Goal: Task Accomplishment & Management: Complete application form

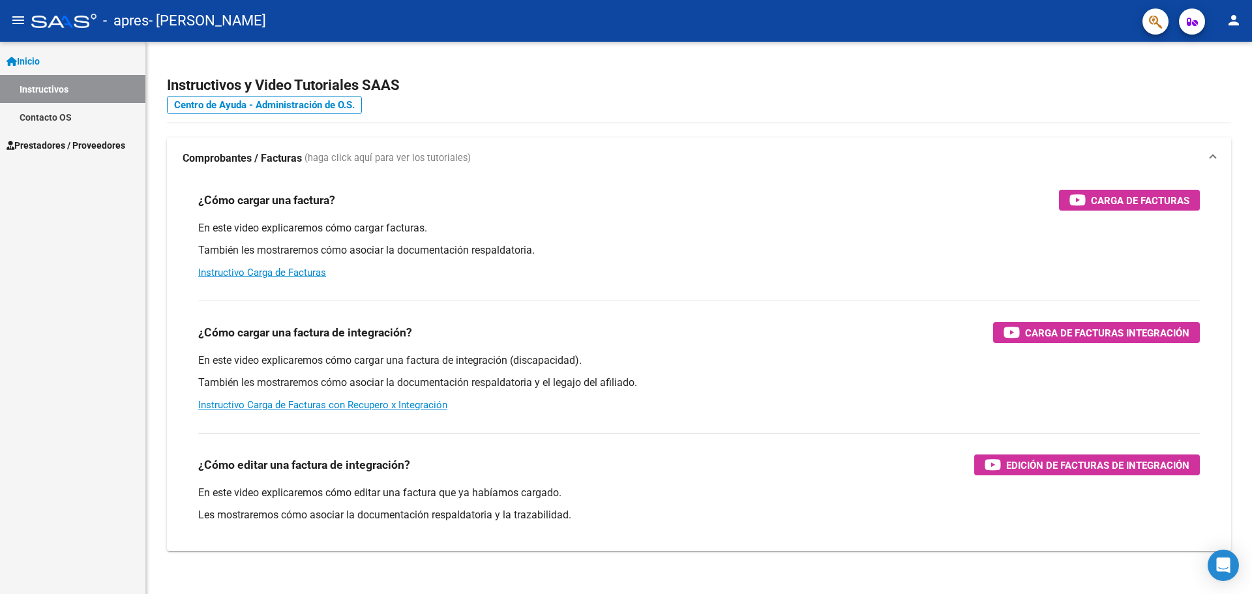
click at [63, 139] on span "Prestadores / Proveedores" at bounding box center [66, 145] width 119 height 14
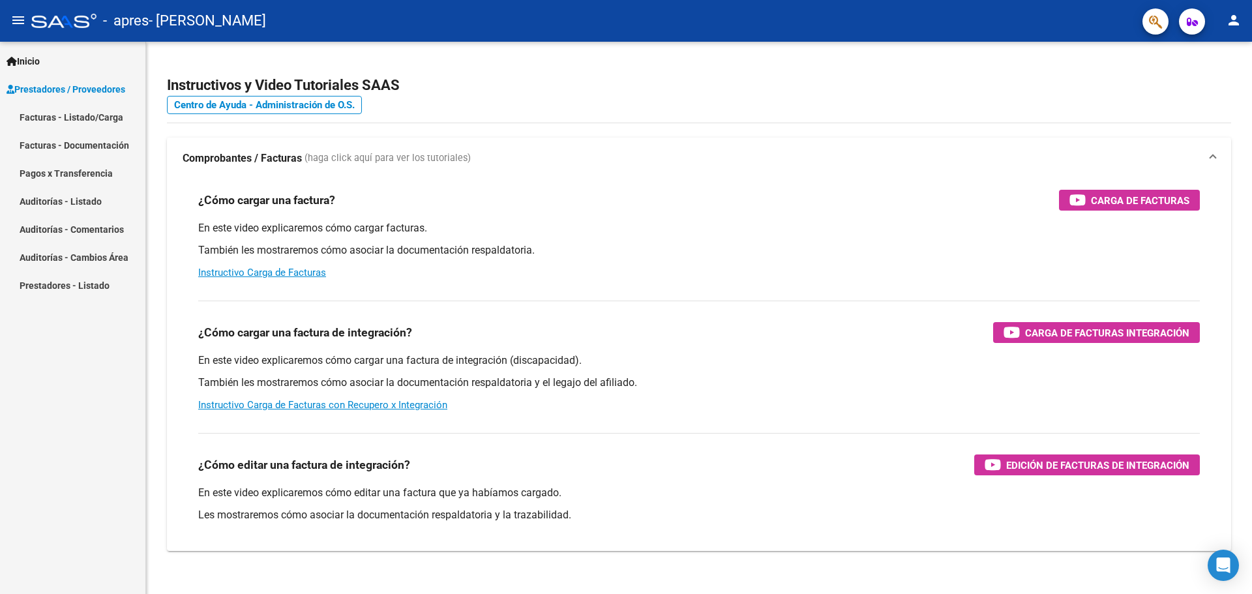
click at [76, 119] on link "Facturas - Listado/Carga" at bounding box center [72, 117] width 145 height 28
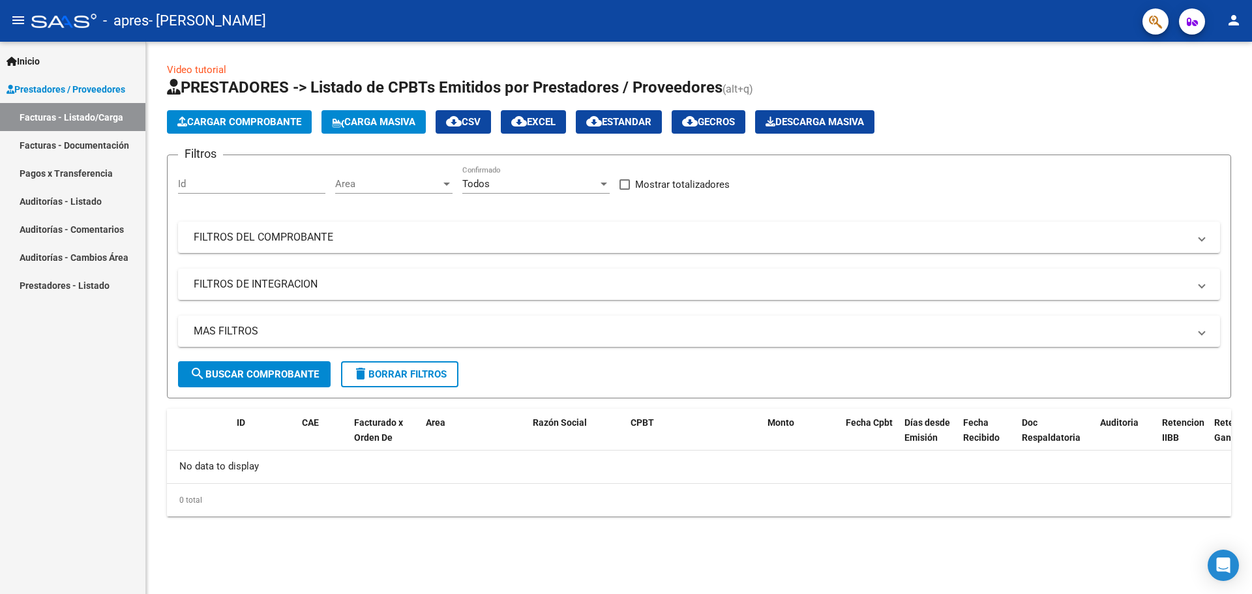
click at [248, 119] on span "Cargar Comprobante" at bounding box center [239, 122] width 124 height 12
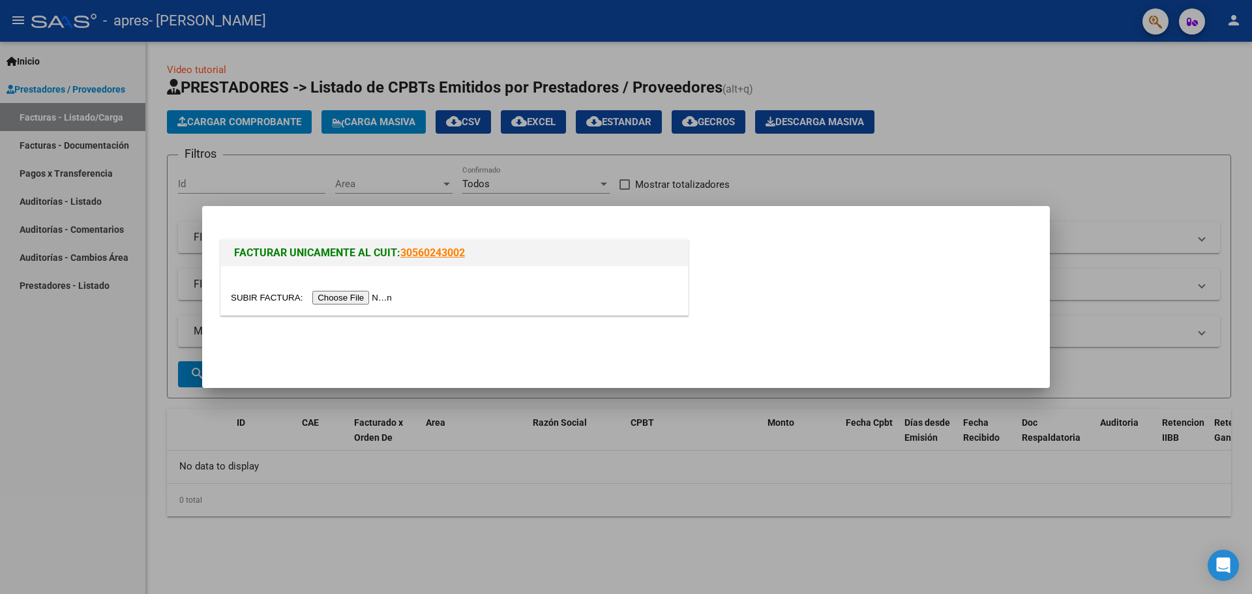
click at [340, 297] on input "file" at bounding box center [313, 298] width 165 height 14
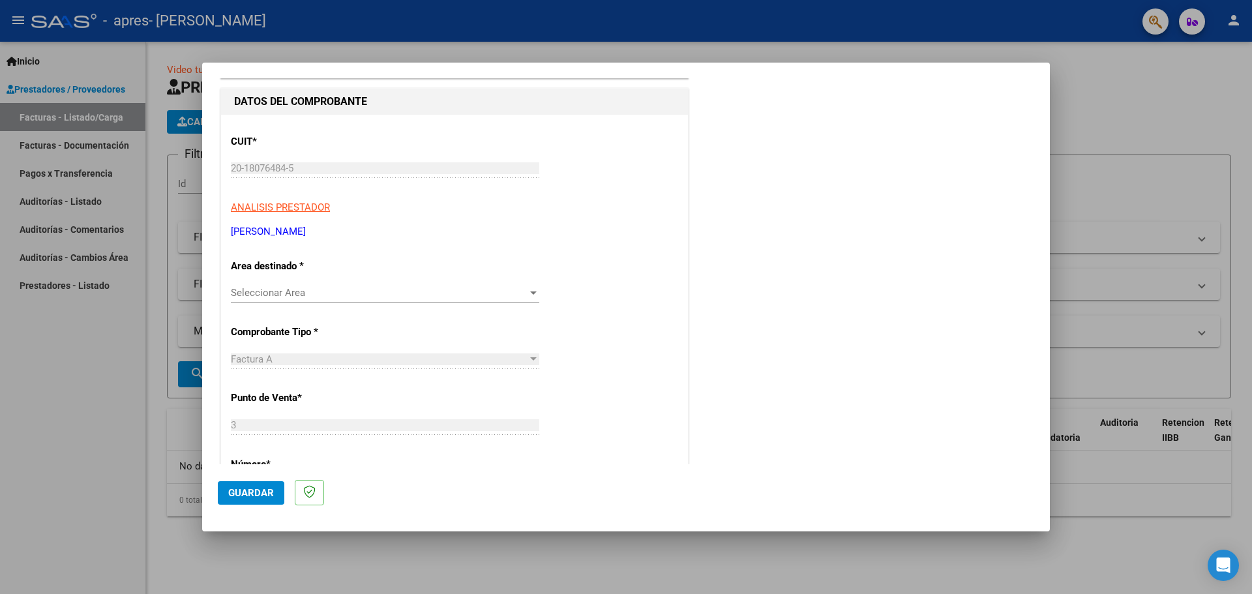
scroll to position [130, 0]
click at [355, 289] on span "Seleccionar Area" at bounding box center [379, 290] width 297 height 12
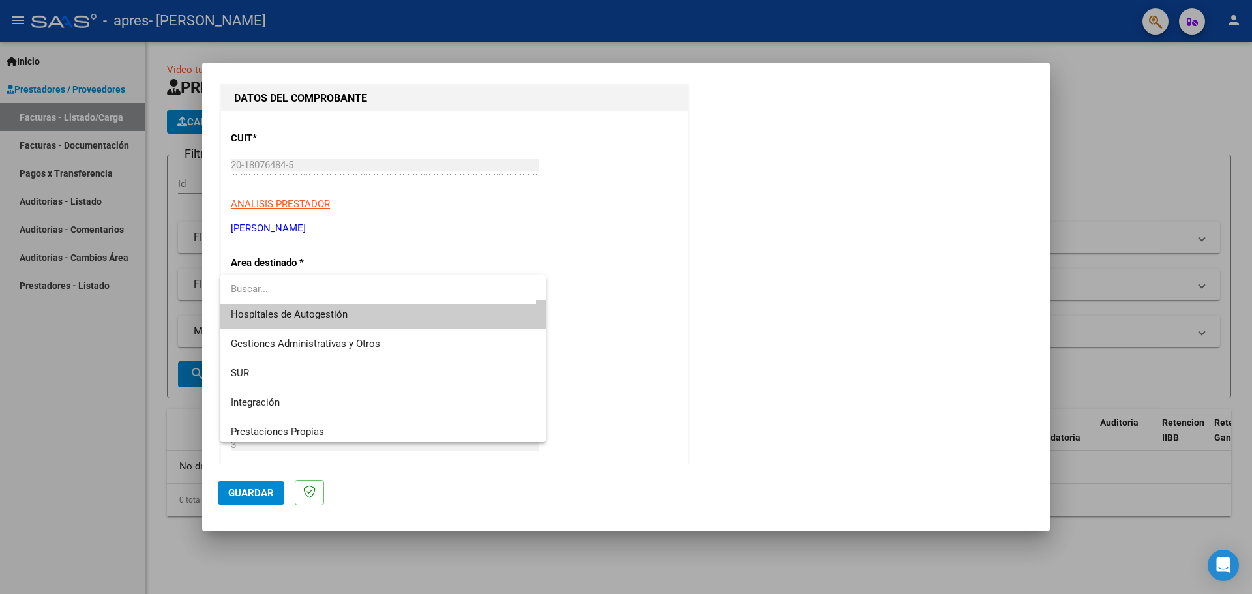
scroll to position [0, 0]
click at [541, 218] on div at bounding box center [626, 297] width 1252 height 594
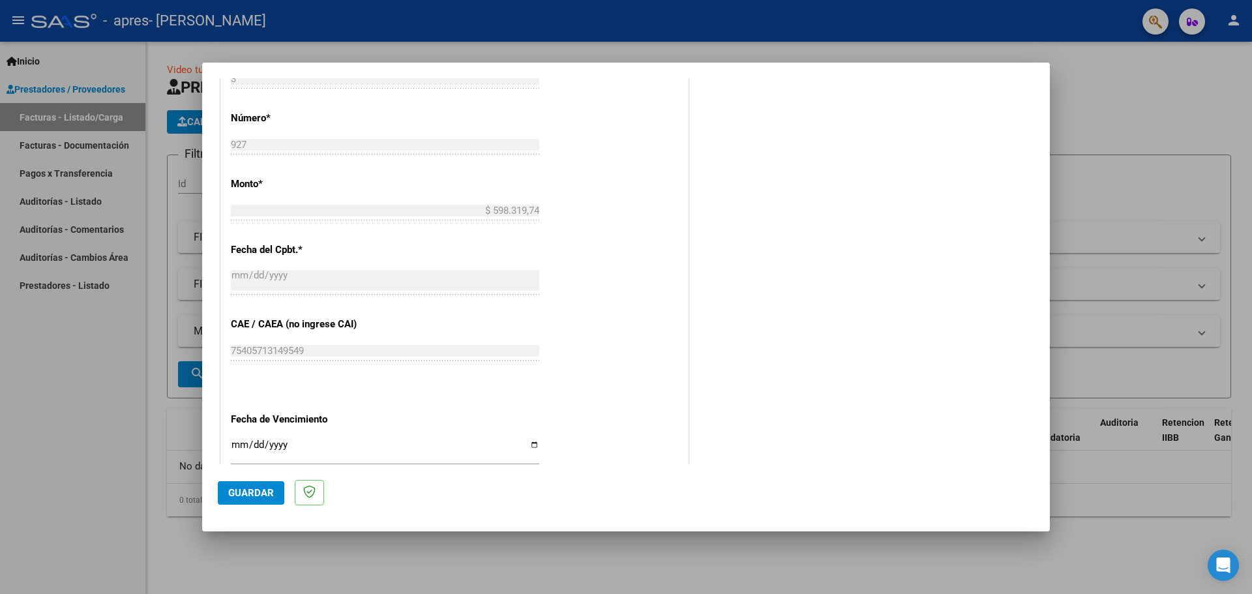
scroll to position [458, 0]
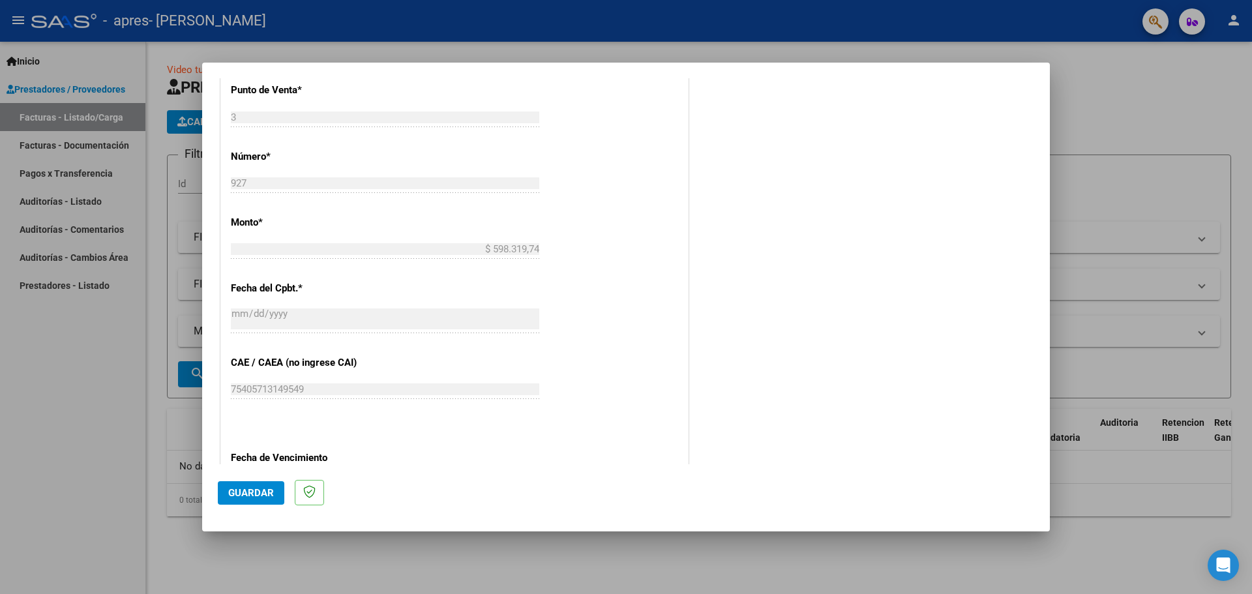
drag, startPoint x: 1107, startPoint y: 104, endPoint x: 1091, endPoint y: 112, distance: 18.7
click at [1106, 104] on div at bounding box center [626, 297] width 1252 height 594
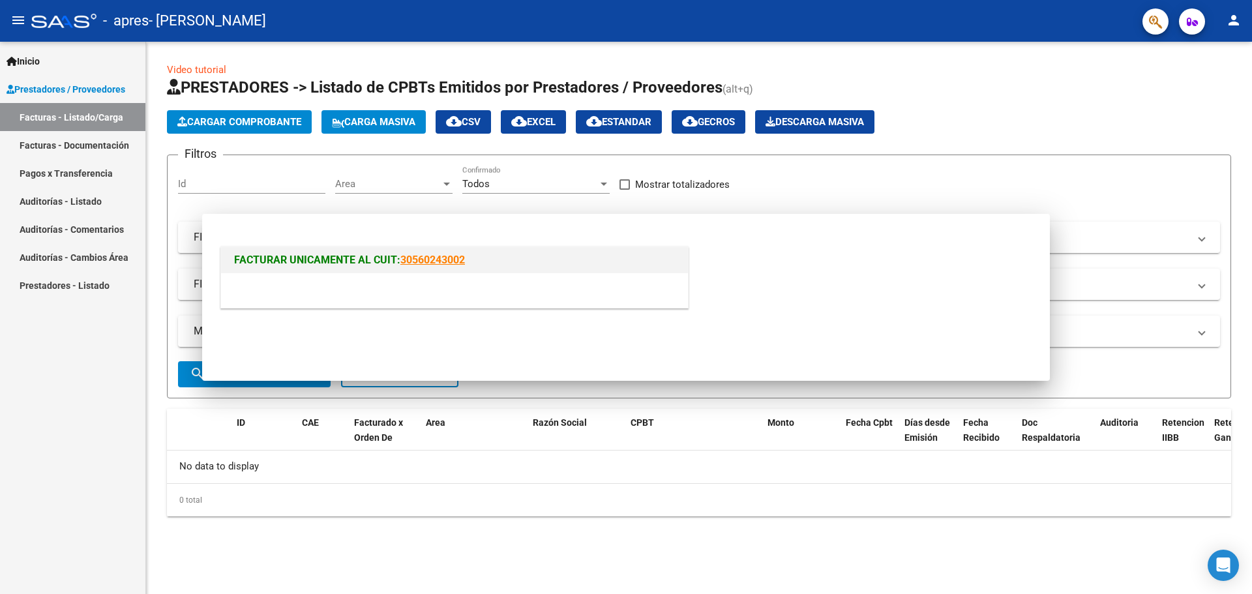
scroll to position [0, 0]
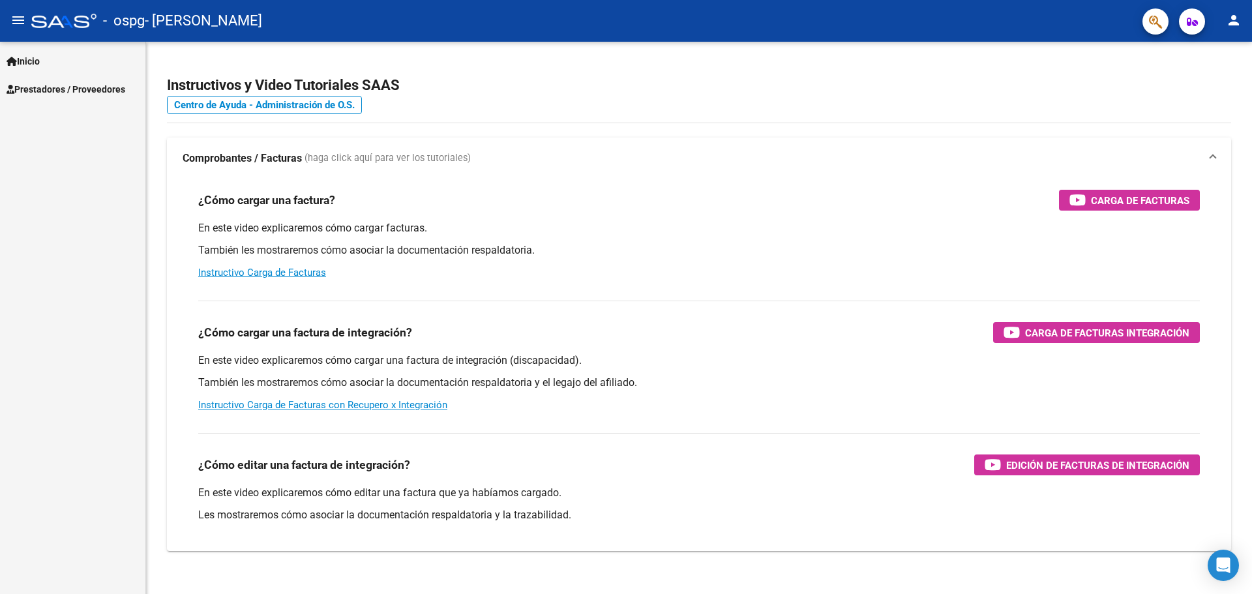
click at [102, 79] on link "Prestadores / Proveedores" at bounding box center [72, 89] width 145 height 28
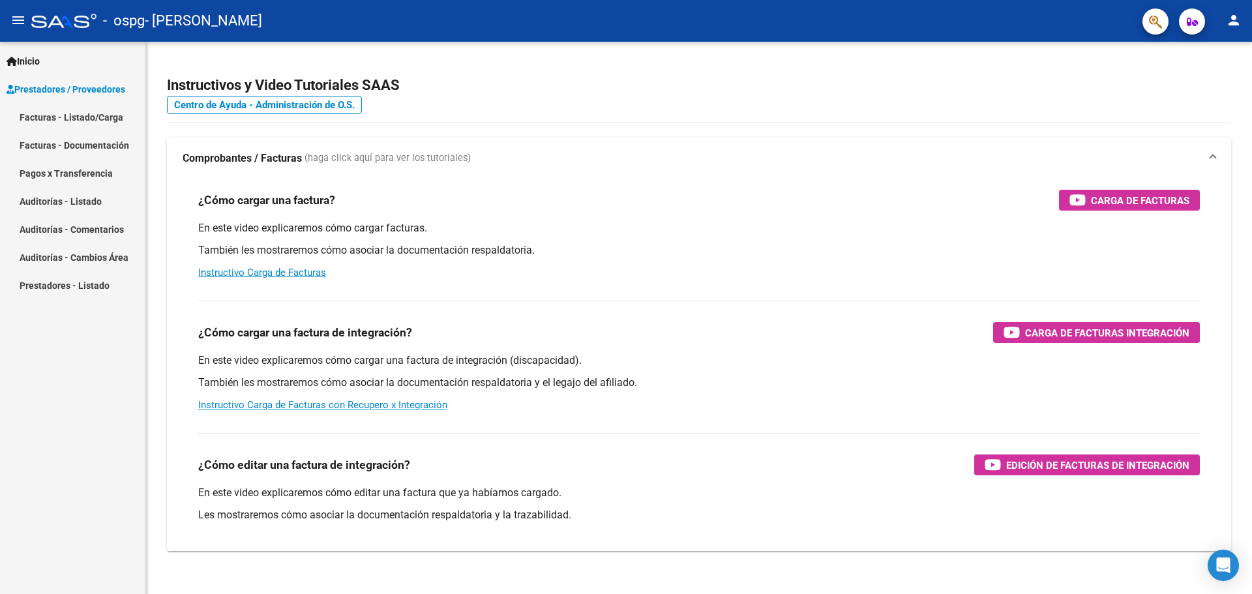
click at [91, 115] on link "Facturas - Listado/Carga" at bounding box center [72, 117] width 145 height 28
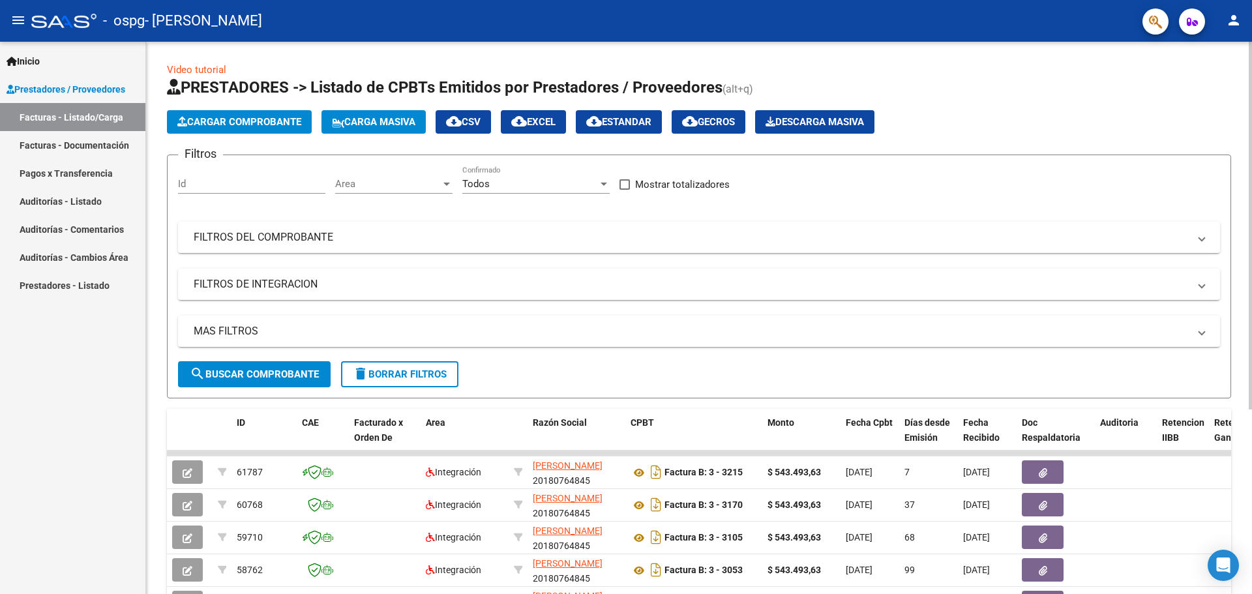
click at [242, 121] on span "Cargar Comprobante" at bounding box center [239, 122] width 124 height 12
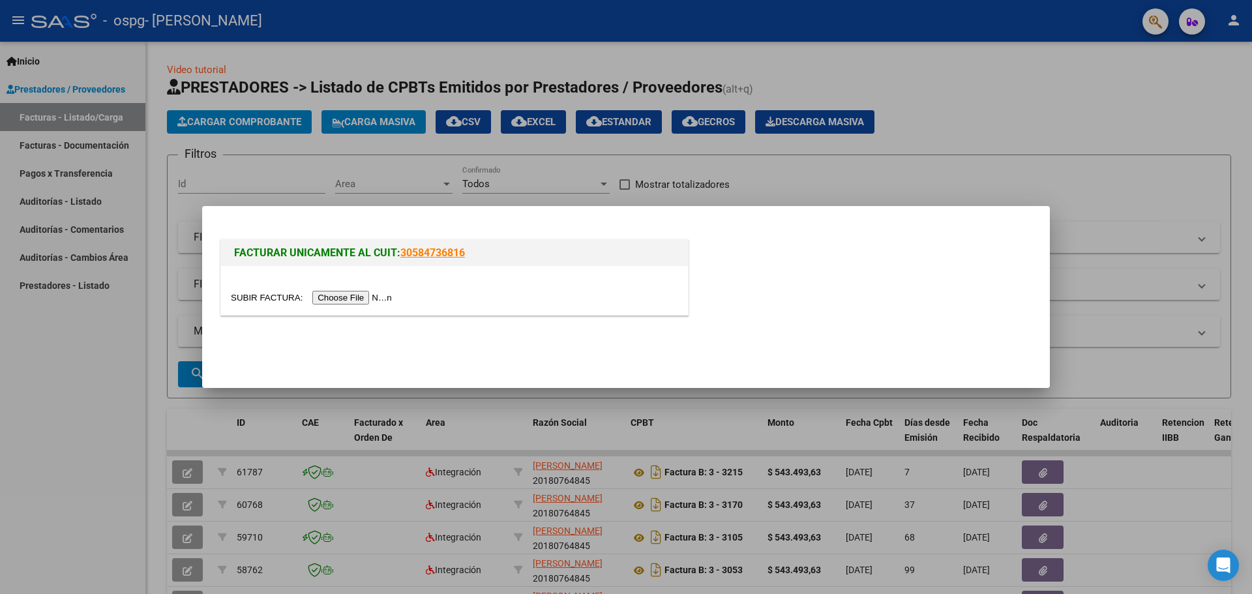
click at [351, 299] on input "file" at bounding box center [313, 298] width 165 height 14
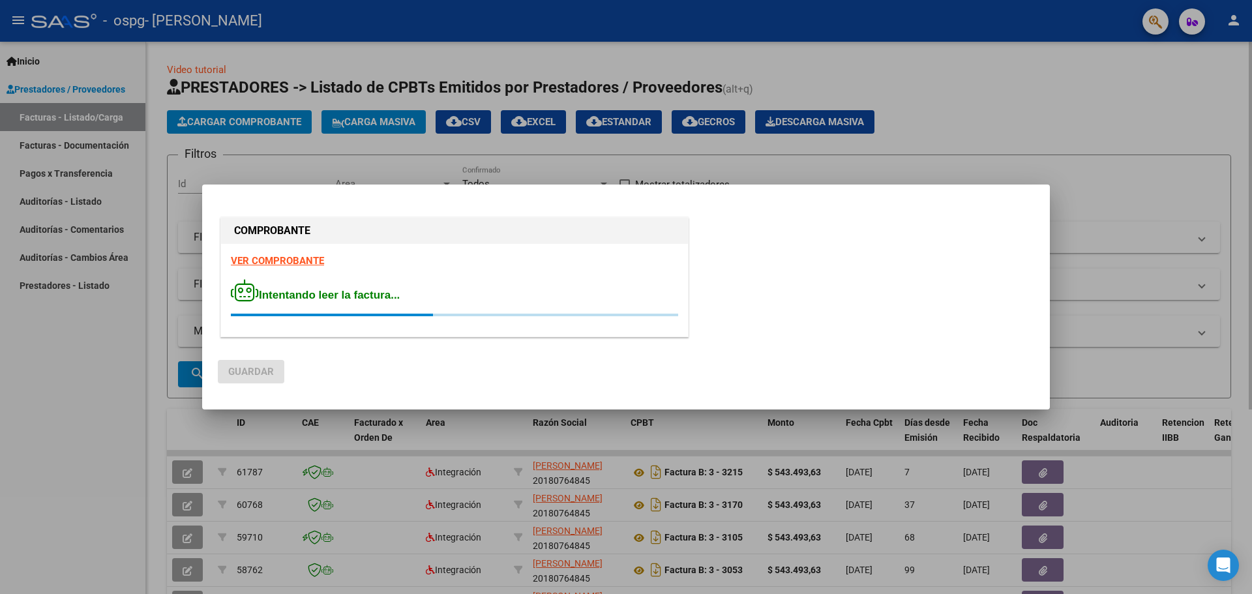
click at [1038, 130] on div at bounding box center [626, 297] width 1252 height 594
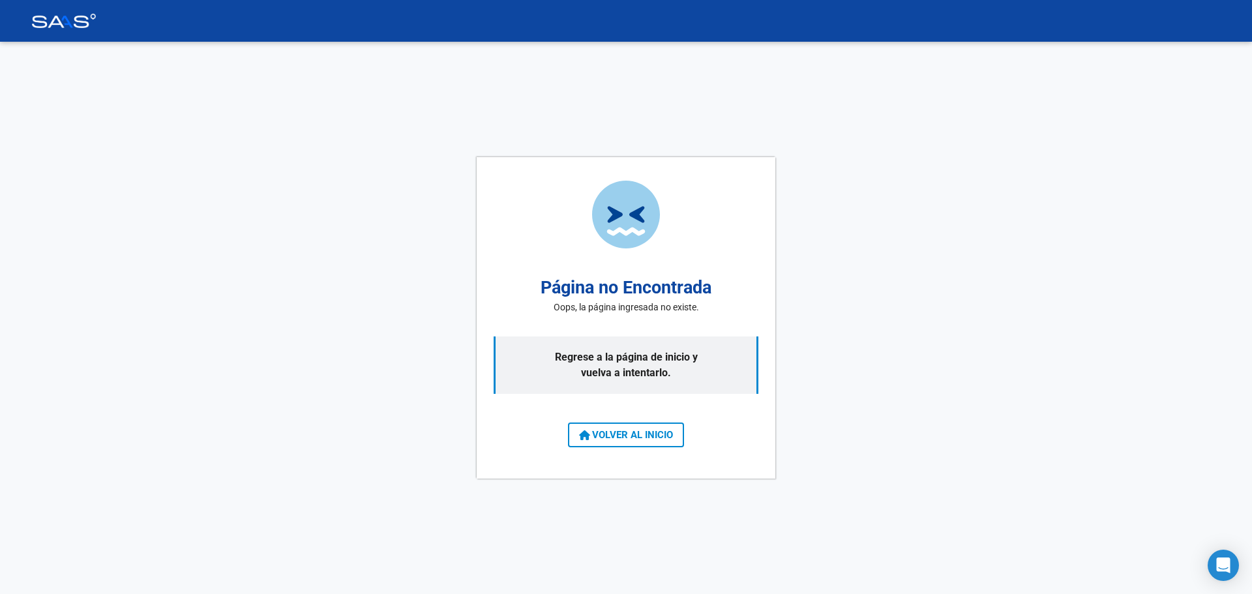
click at [613, 439] on span "VOLVER AL INICIO" at bounding box center [626, 435] width 94 height 12
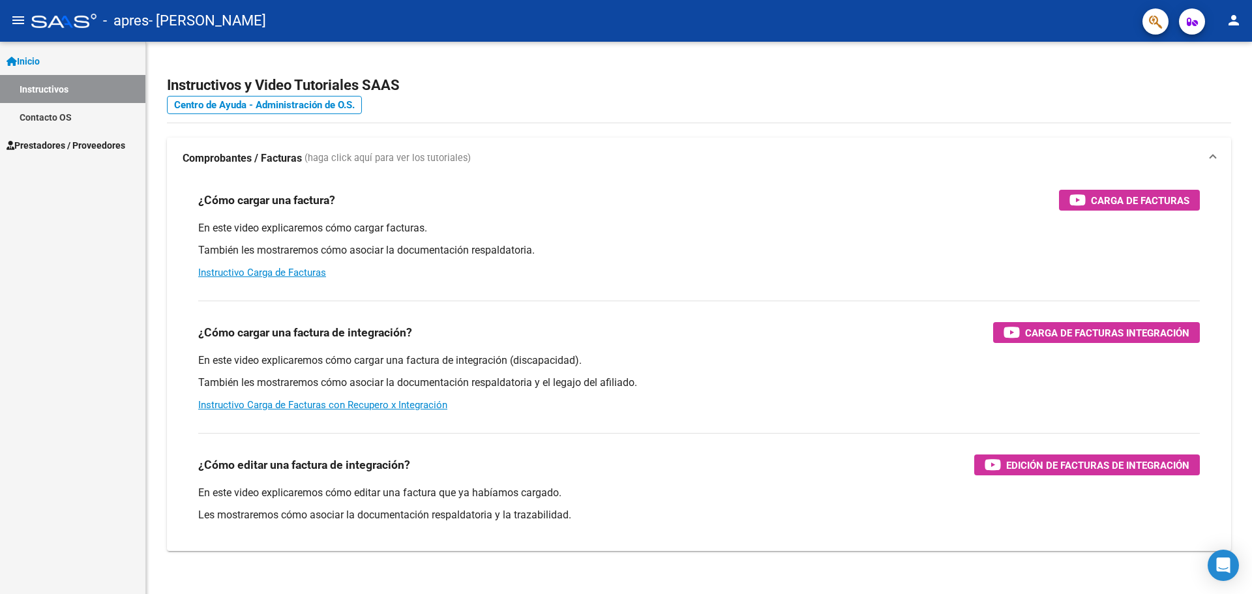
click at [94, 147] on span "Prestadores / Proveedores" at bounding box center [66, 145] width 119 height 14
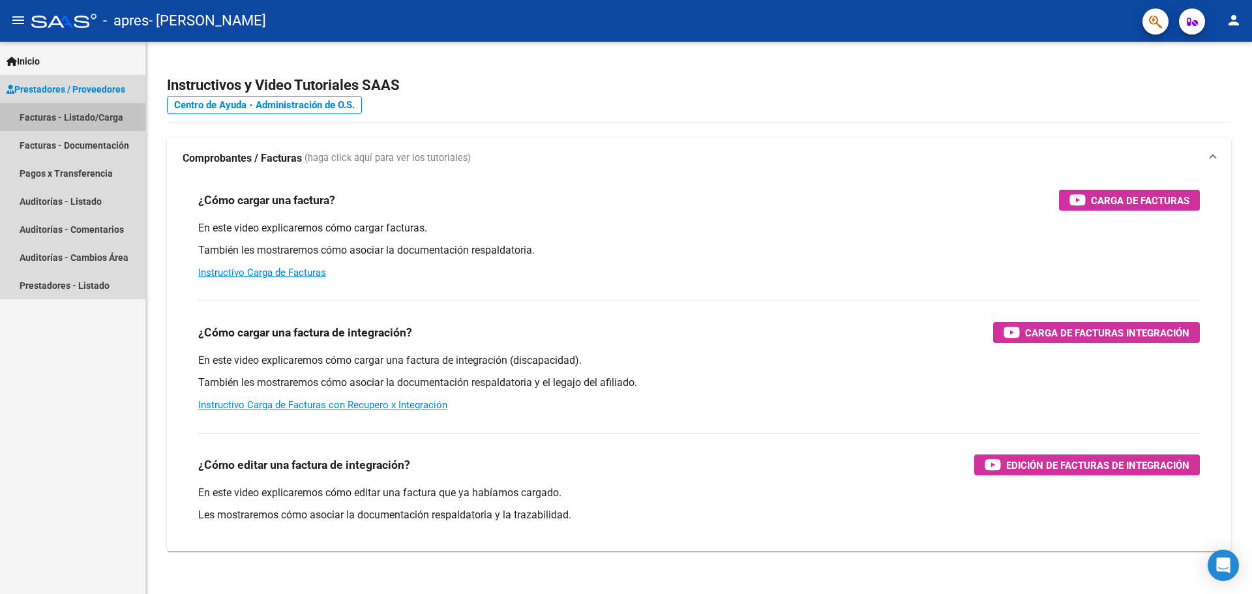
click at [80, 116] on link "Facturas - Listado/Carga" at bounding box center [72, 117] width 145 height 28
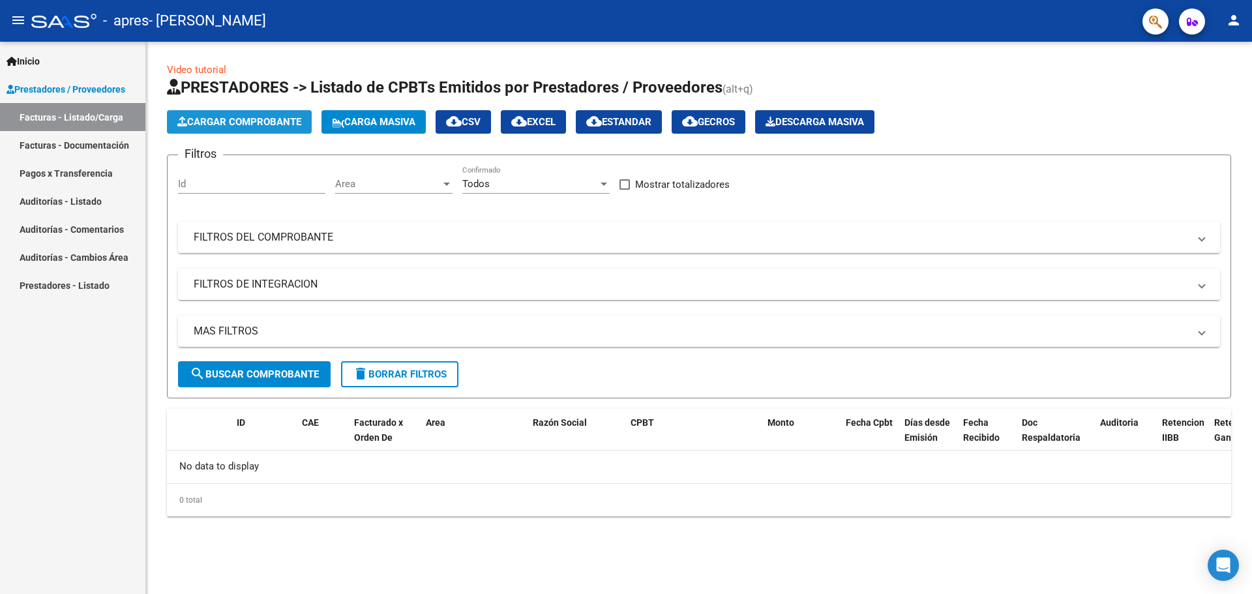
click at [247, 119] on span "Cargar Comprobante" at bounding box center [239, 122] width 124 height 12
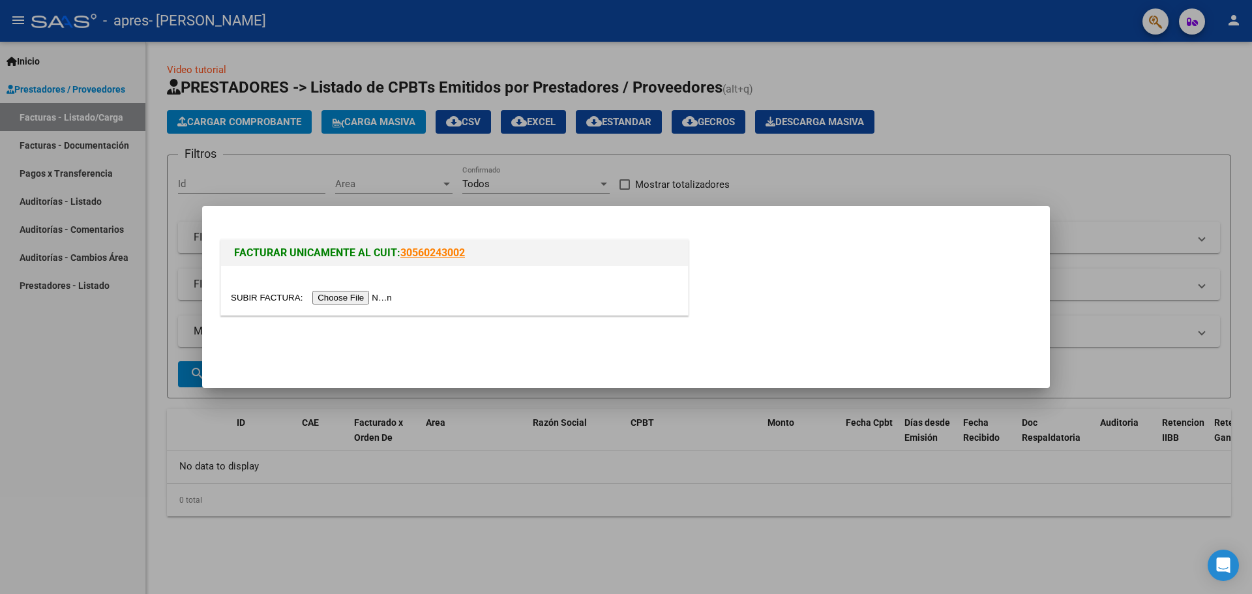
click at [359, 303] on input "file" at bounding box center [313, 298] width 165 height 14
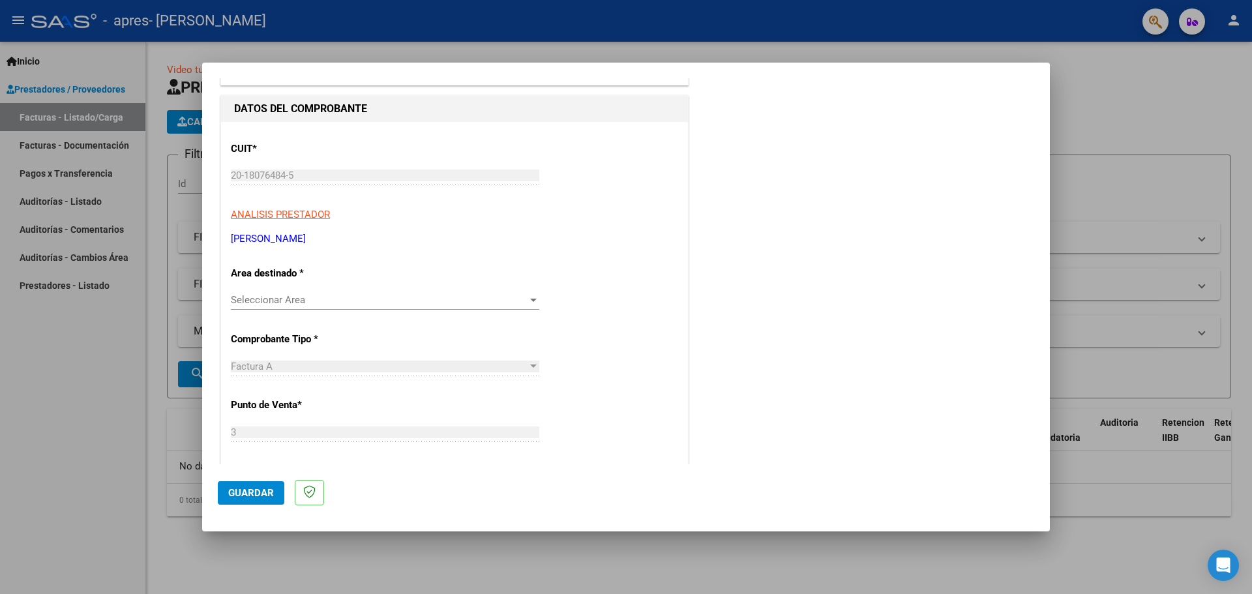
scroll to position [130, 0]
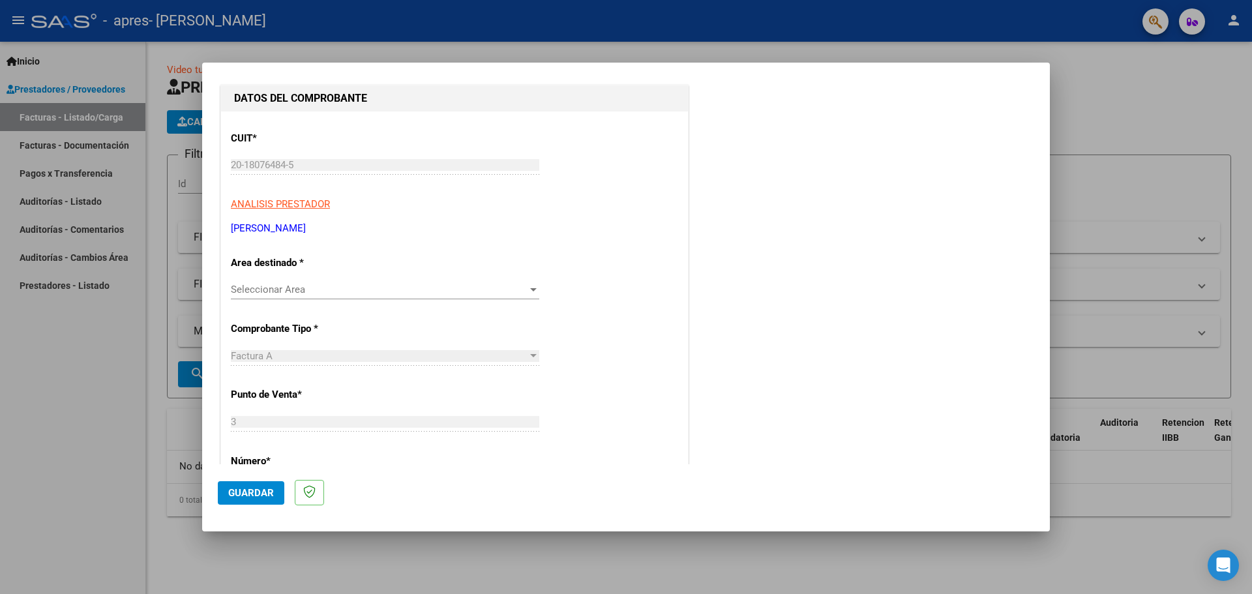
click at [533, 291] on div at bounding box center [533, 289] width 7 height 3
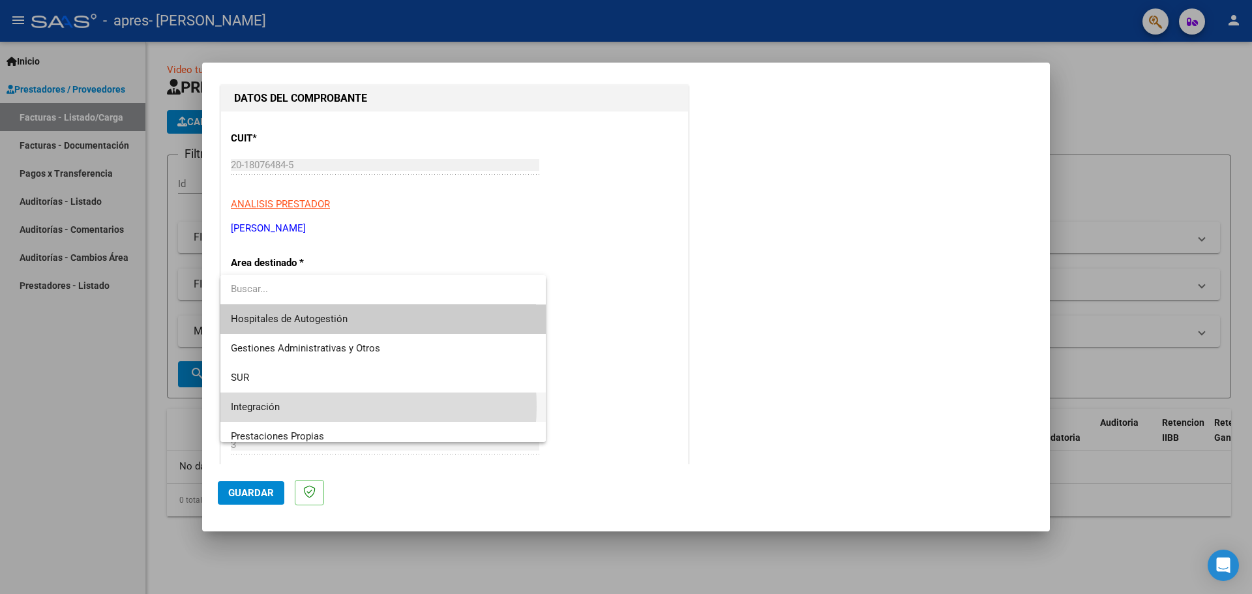
click at [322, 406] on span "Integración" at bounding box center [383, 407] width 305 height 29
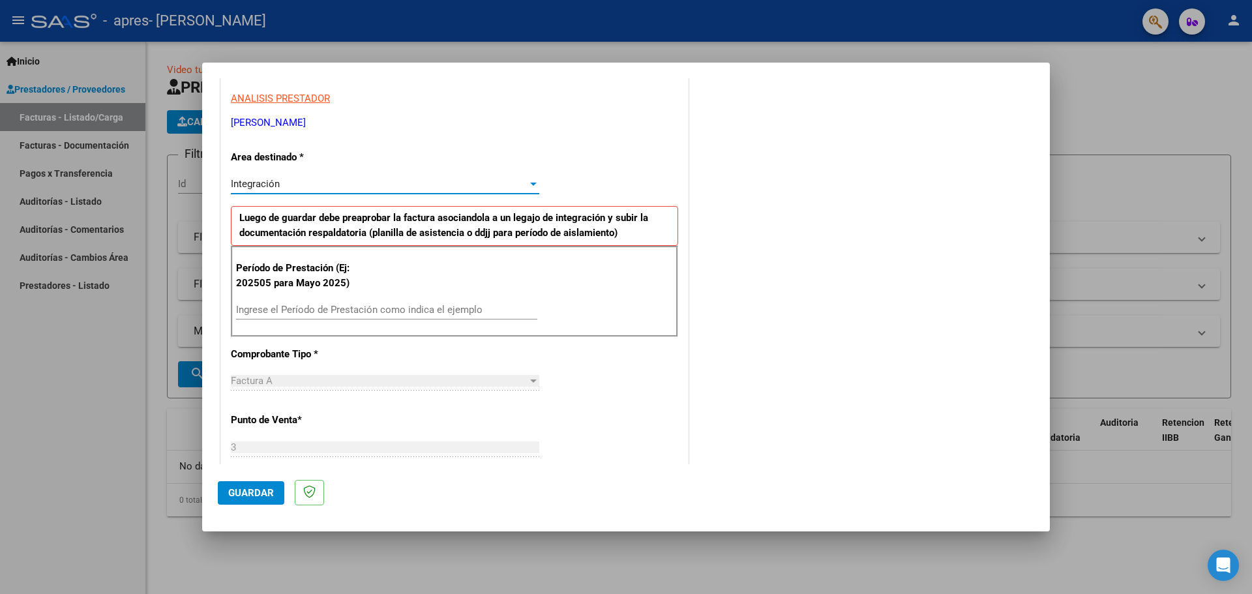
scroll to position [261, 0]
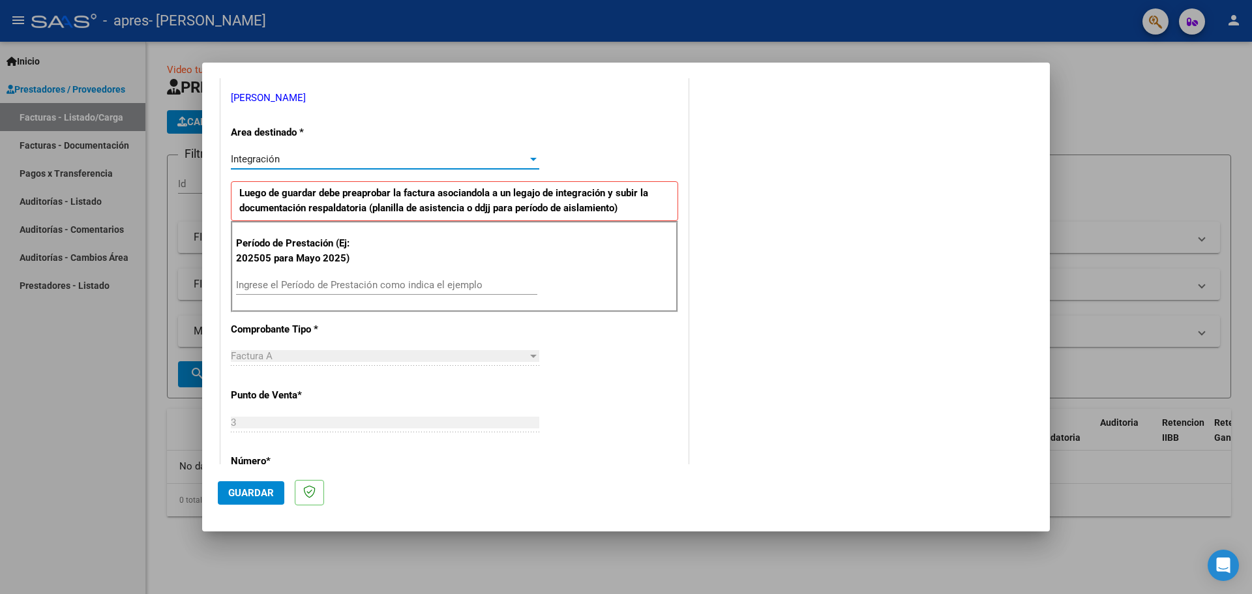
click at [287, 287] on input "Ingrese el Período de Prestación como indica el ejemplo" at bounding box center [386, 285] width 301 height 12
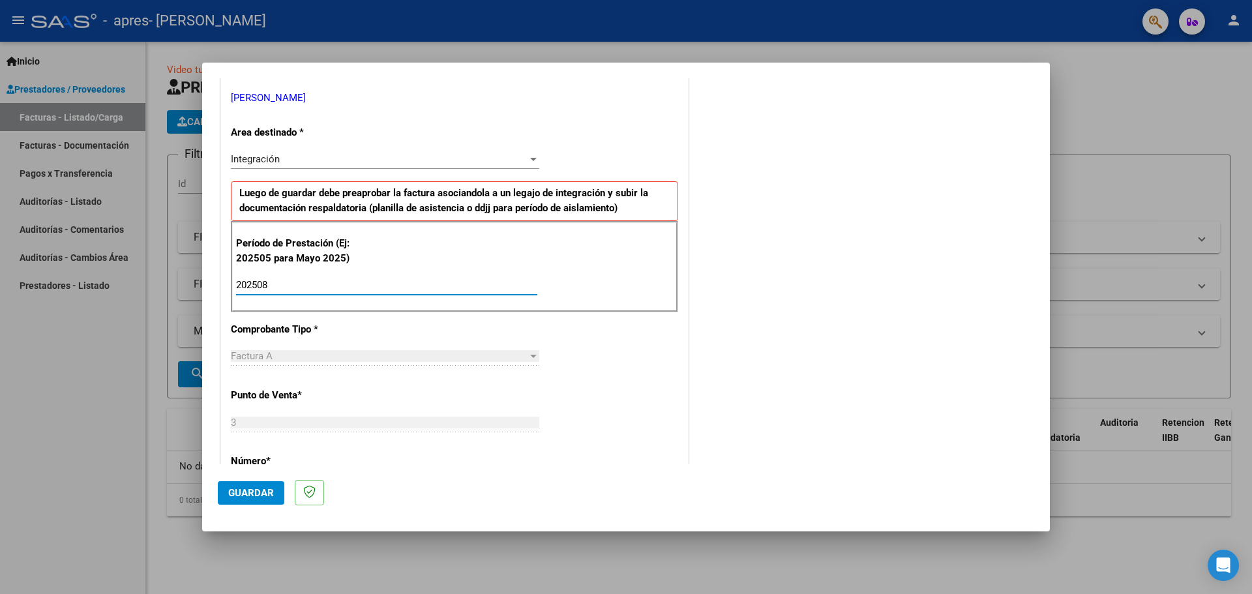
type input "202508"
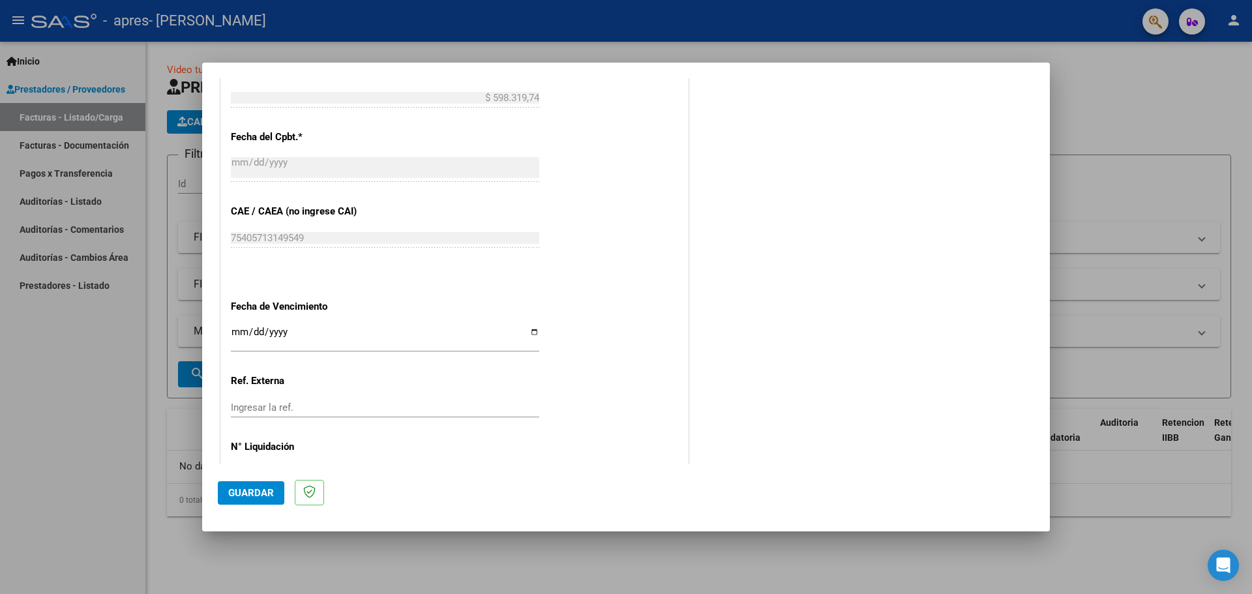
scroll to position [762, 0]
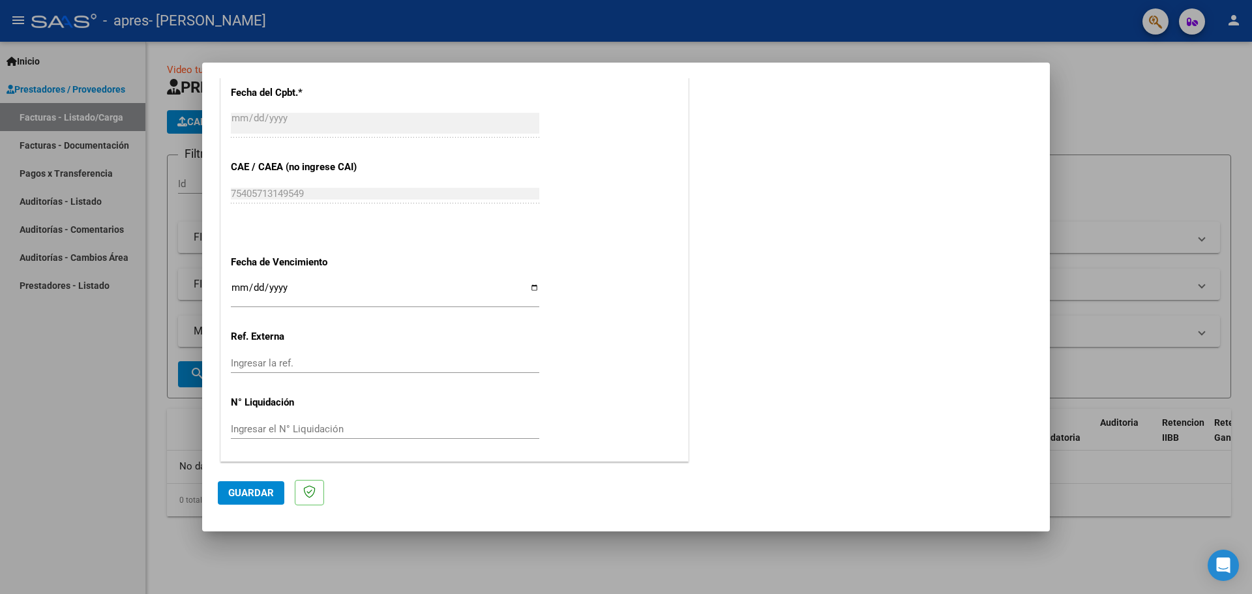
click at [535, 287] on input "Ingresar la fecha" at bounding box center [385, 292] width 308 height 21
type input "2025-10-11"
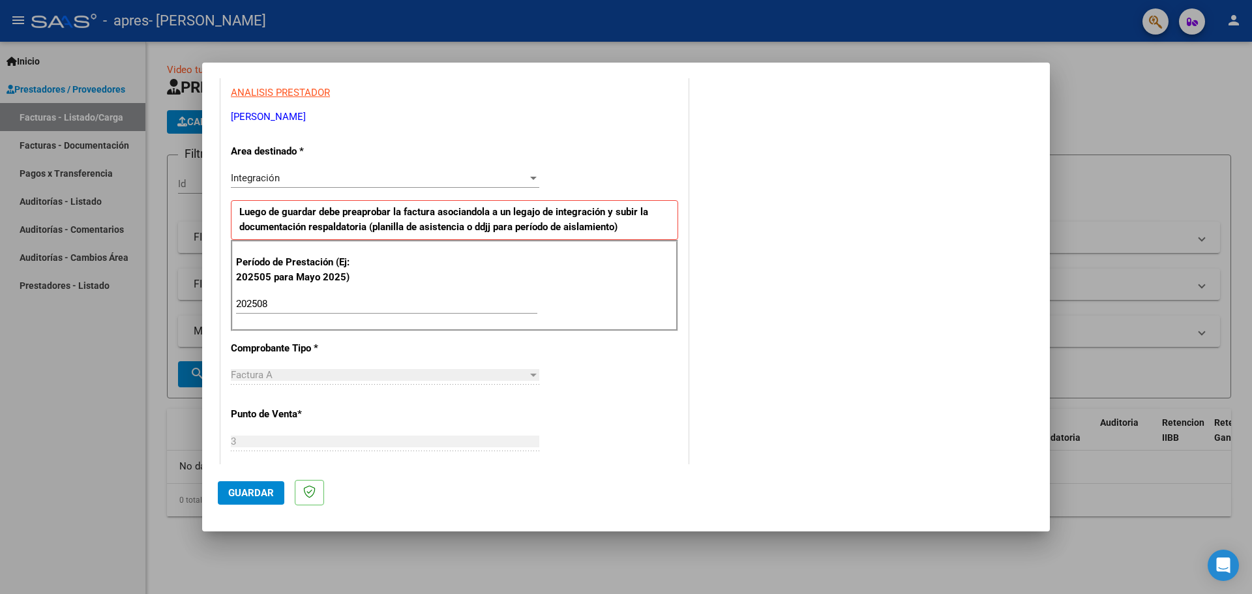
scroll to position [326, 0]
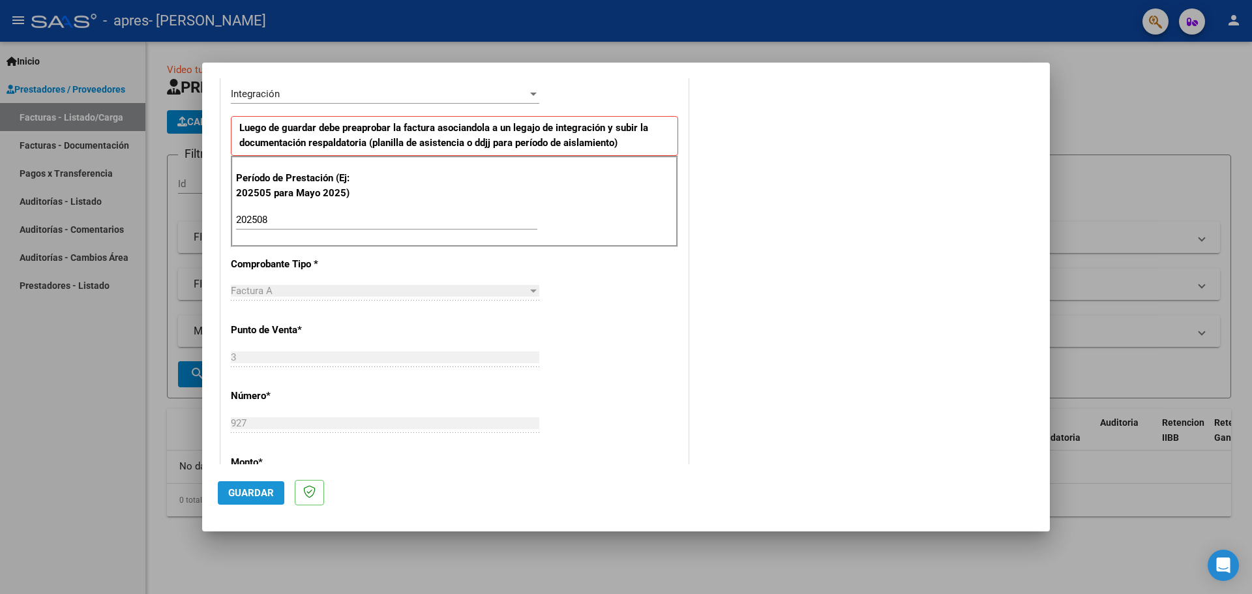
click at [260, 492] on span "Guardar" at bounding box center [251, 493] width 46 height 12
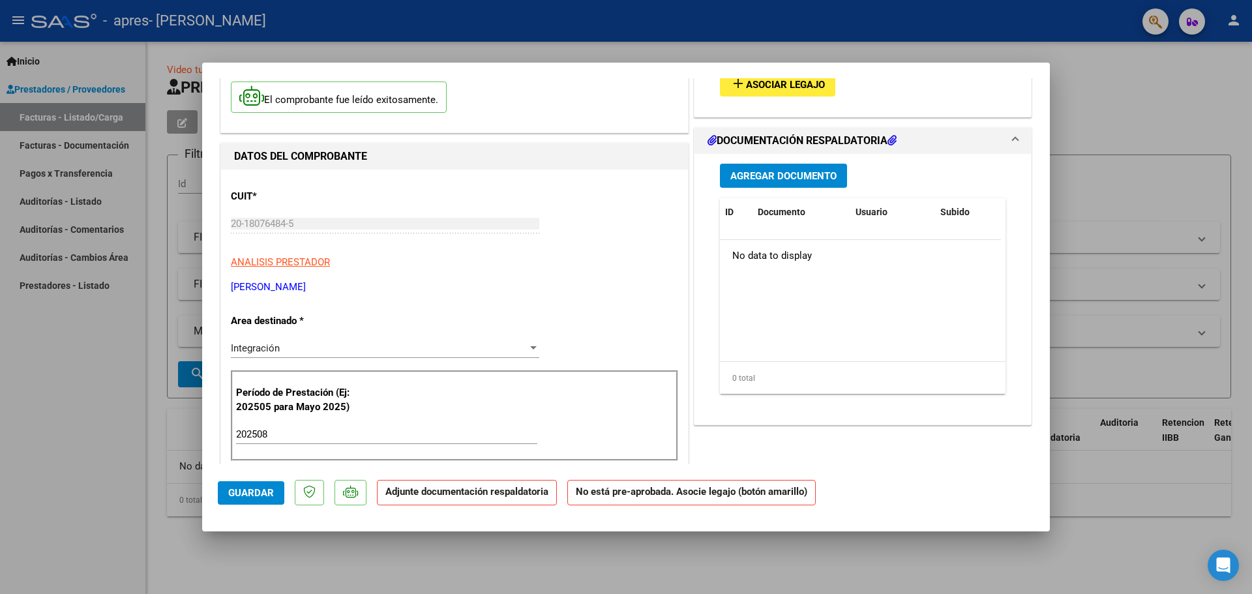
scroll to position [95, 0]
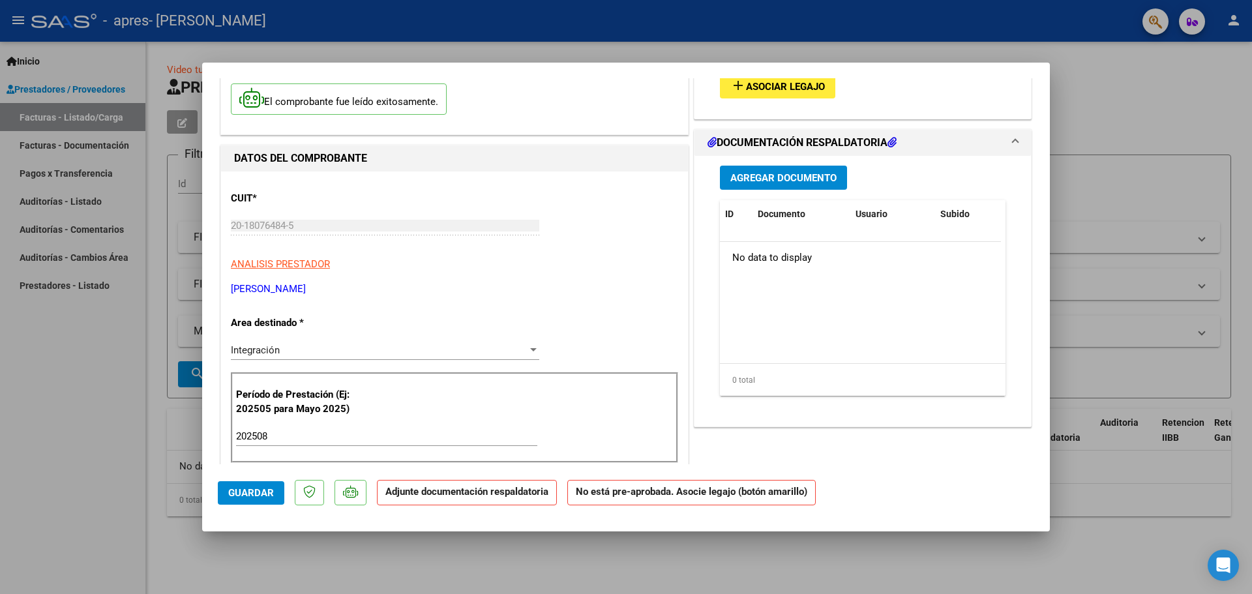
click at [781, 177] on span "Agregar Documento" at bounding box center [783, 178] width 106 height 12
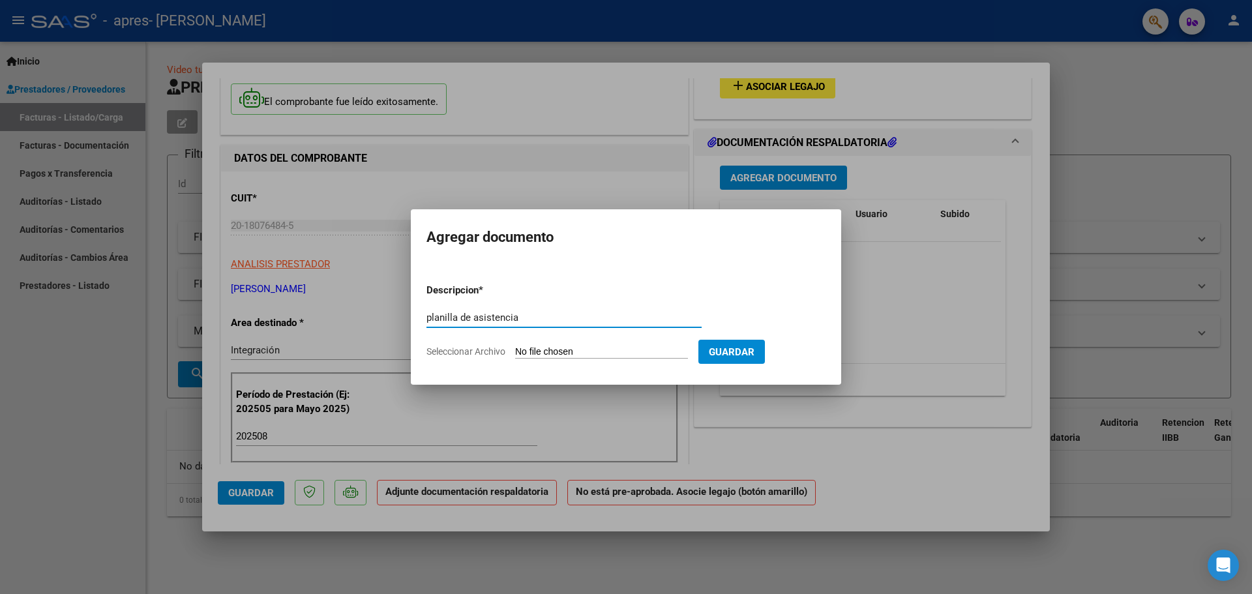
type input "planilla de asistencia"
click at [539, 354] on input "Seleccionar Archivo" at bounding box center [601, 352] width 173 height 12
click at [470, 351] on span "Seleccionar Archivo" at bounding box center [466, 351] width 79 height 10
click at [515, 351] on input "Seleccionar Archivo" at bounding box center [601, 352] width 173 height 12
type input "C:\fakepath\planilla agosto.pdf"
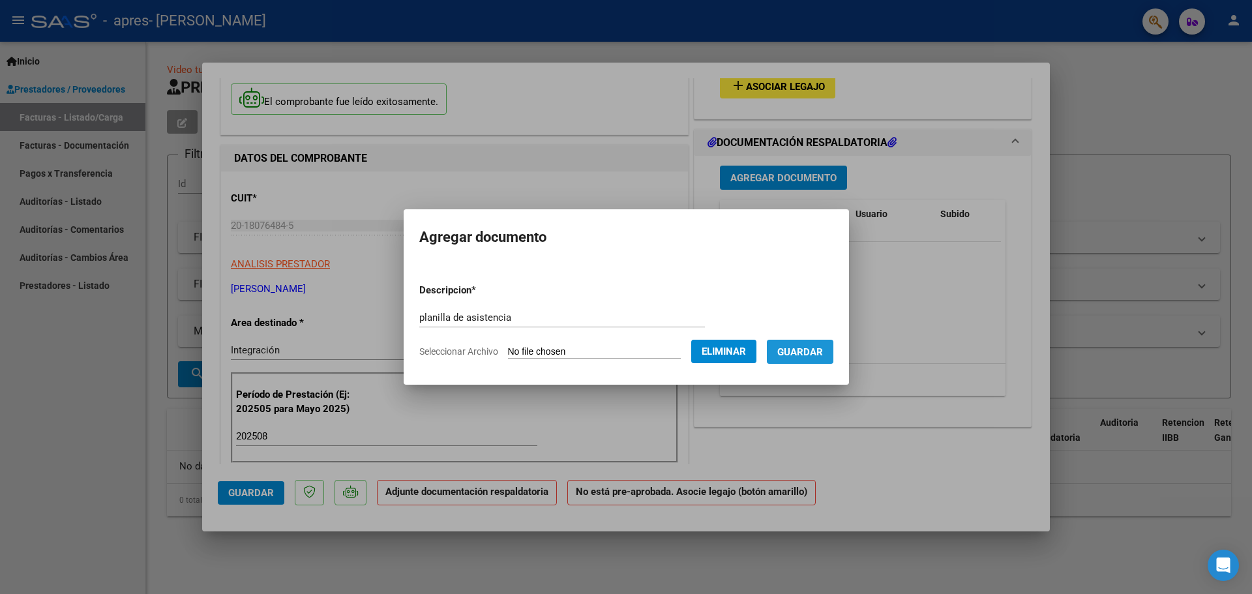
click at [817, 354] on span "Guardar" at bounding box center [800, 352] width 46 height 12
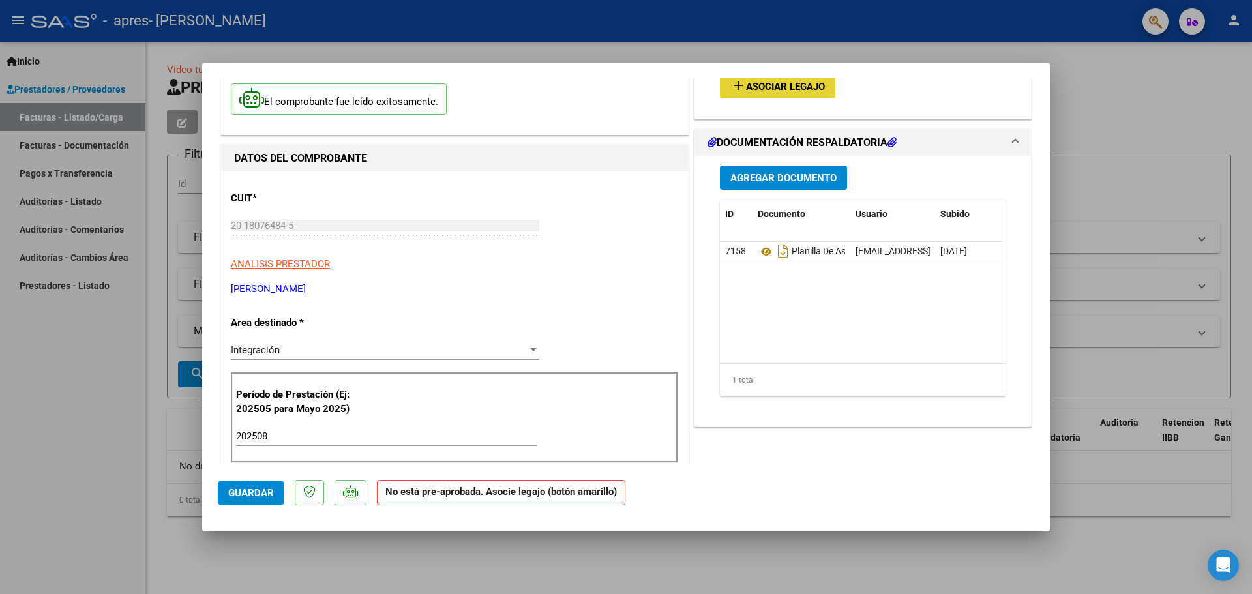
click at [772, 87] on span "Asociar Legajo" at bounding box center [785, 87] width 79 height 12
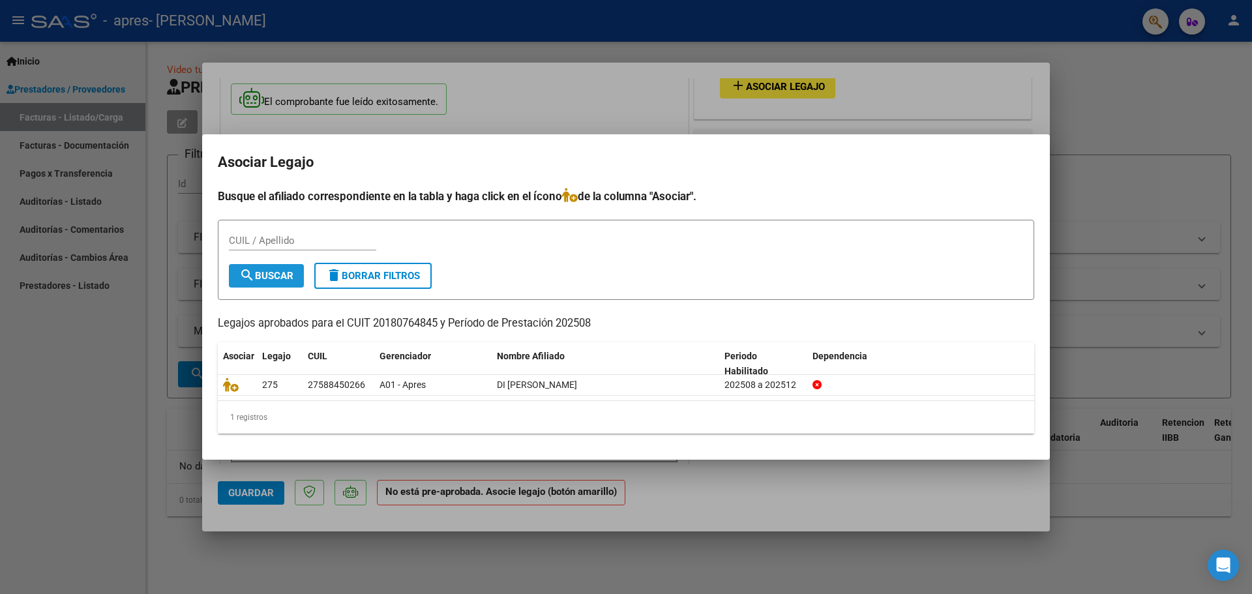
click at [281, 276] on span "search Buscar" at bounding box center [266, 276] width 54 height 12
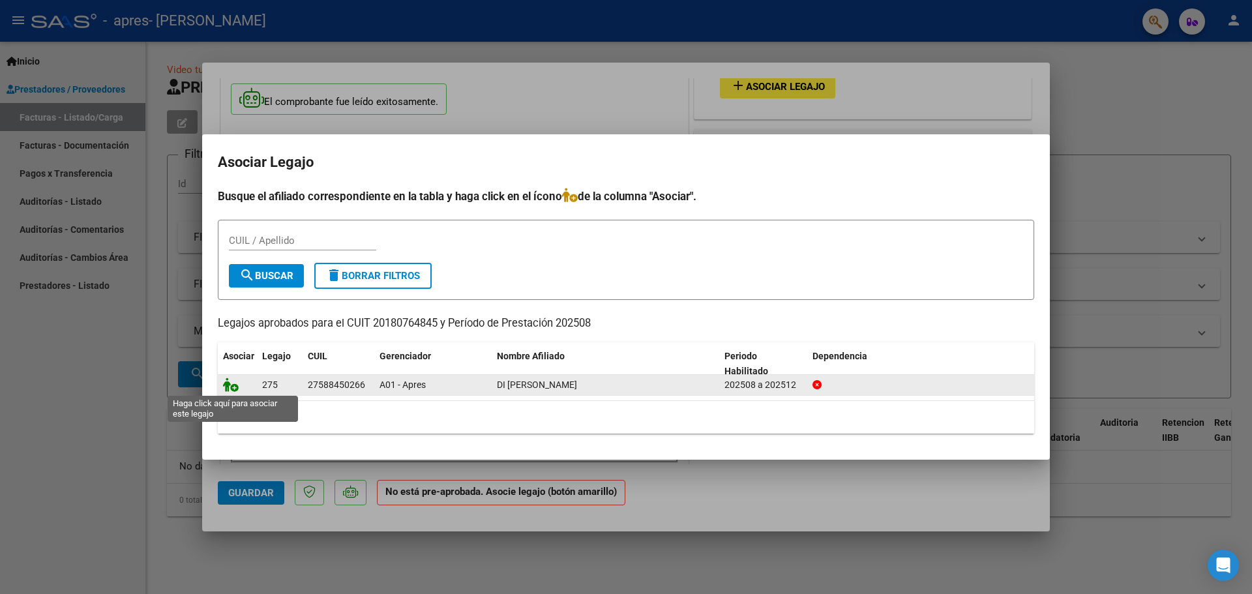
click at [233, 387] on icon at bounding box center [231, 385] width 16 height 14
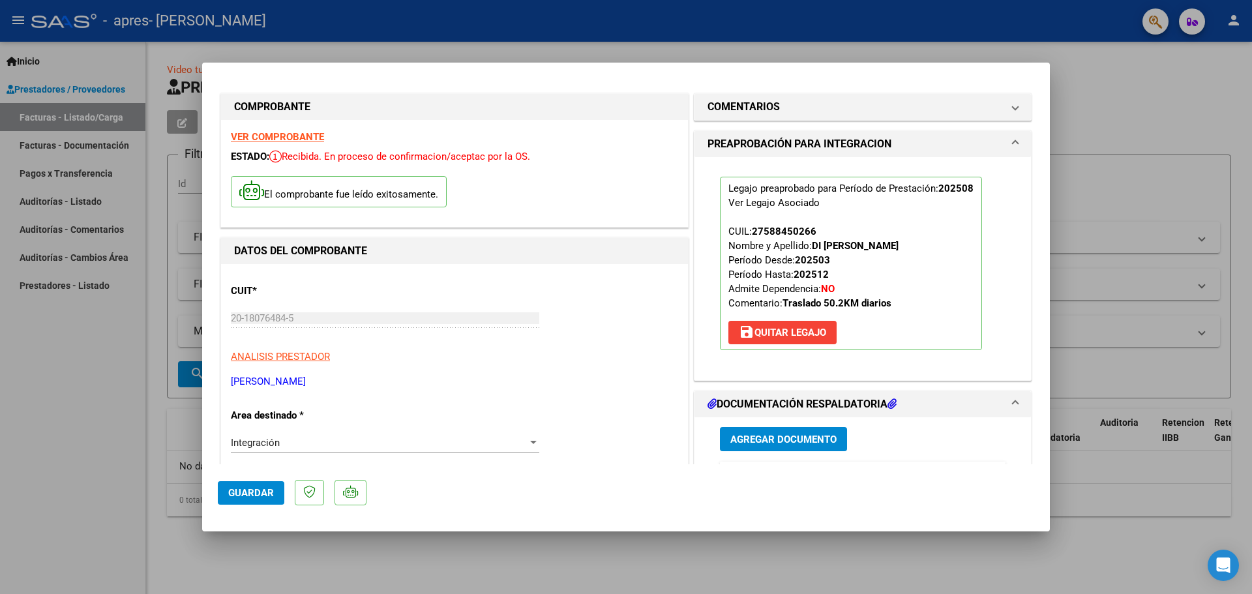
scroll to position [0, 0]
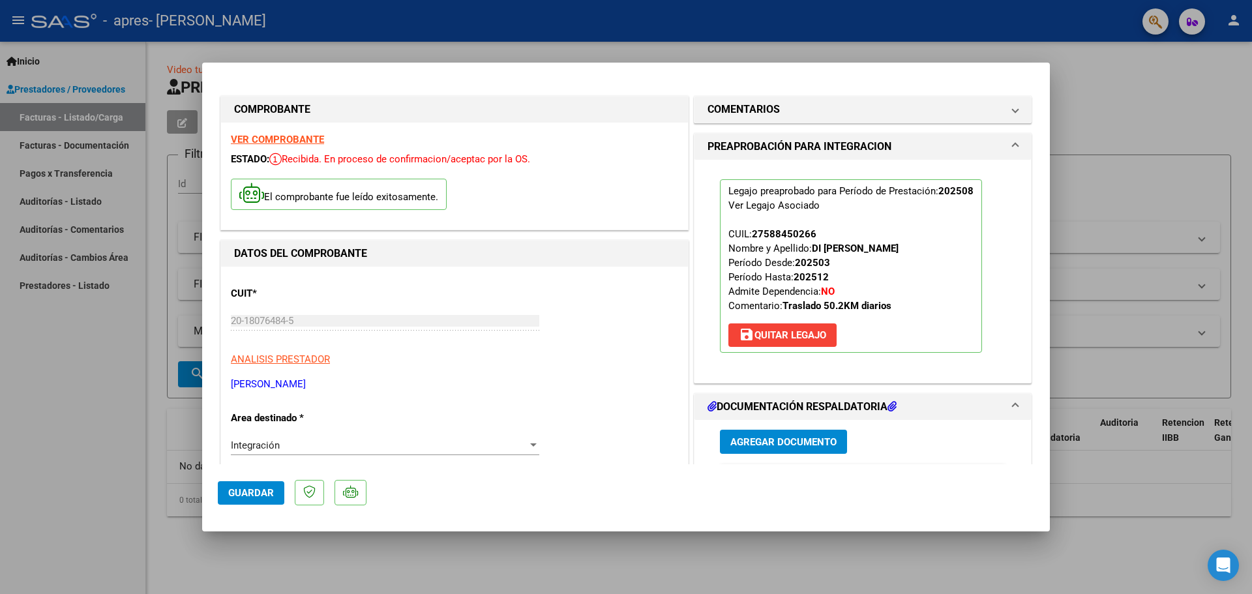
click at [1143, 119] on div at bounding box center [626, 297] width 1252 height 594
type input "$ 0,00"
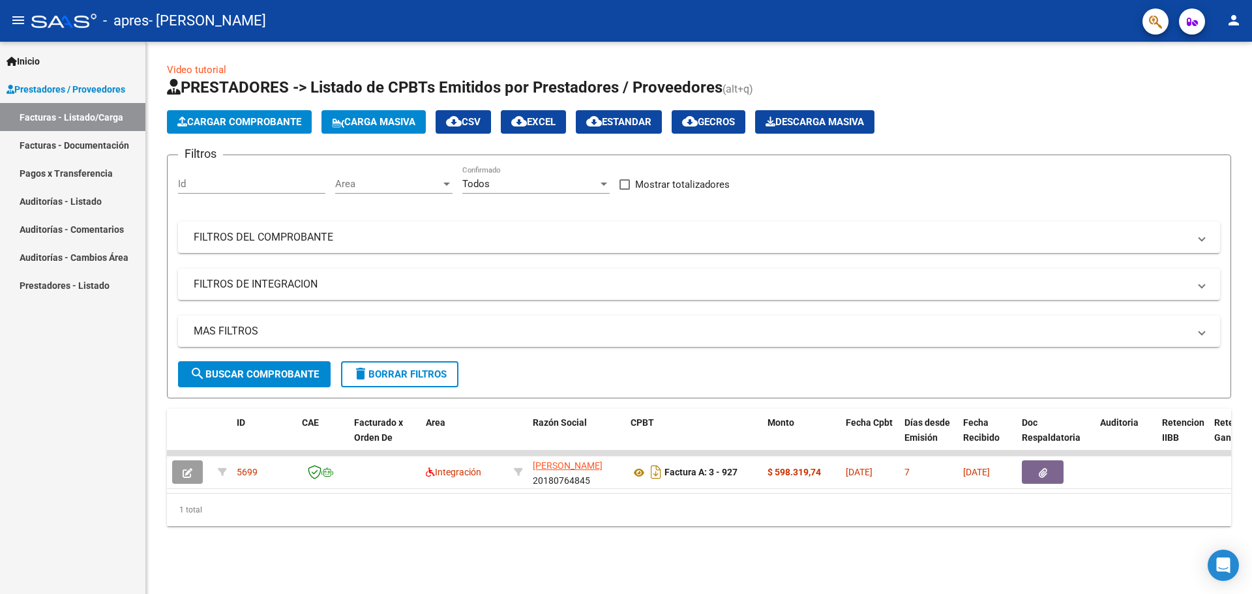
click at [246, 123] on span "Cargar Comprobante" at bounding box center [239, 122] width 124 height 12
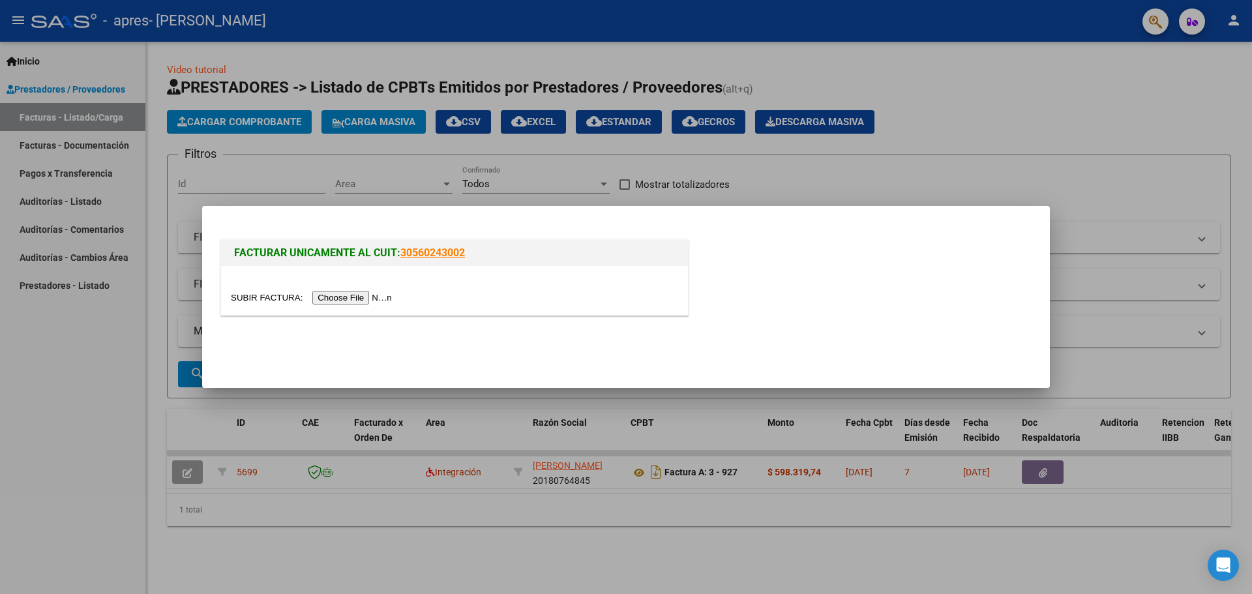
click at [351, 301] on input "file" at bounding box center [313, 298] width 165 height 14
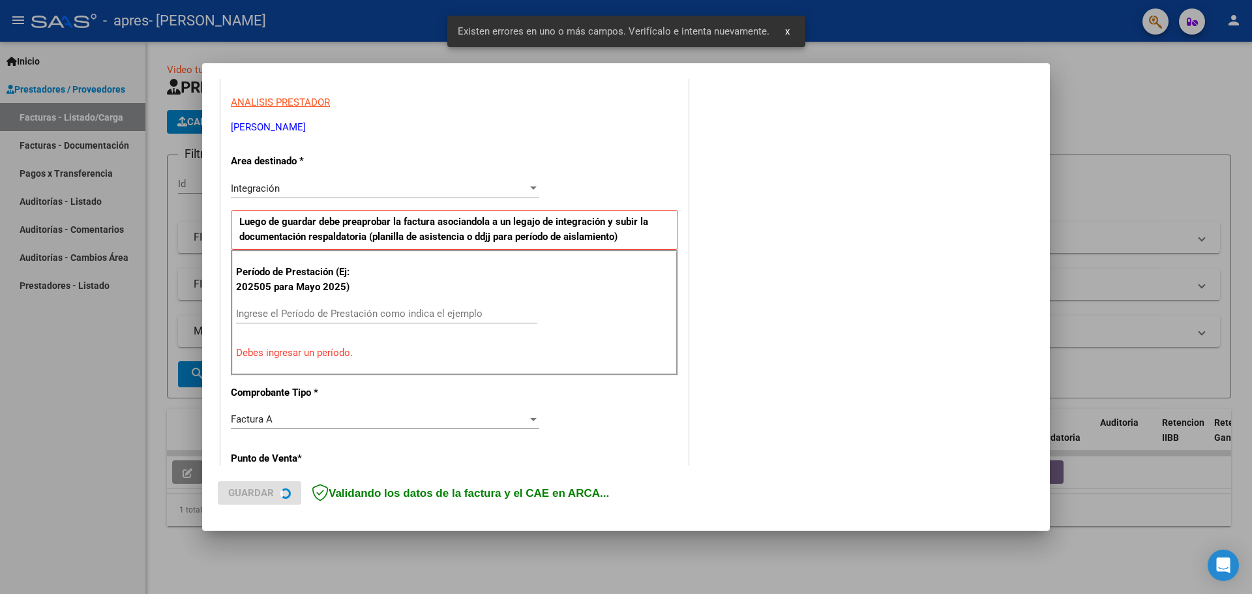
scroll to position [237, 0]
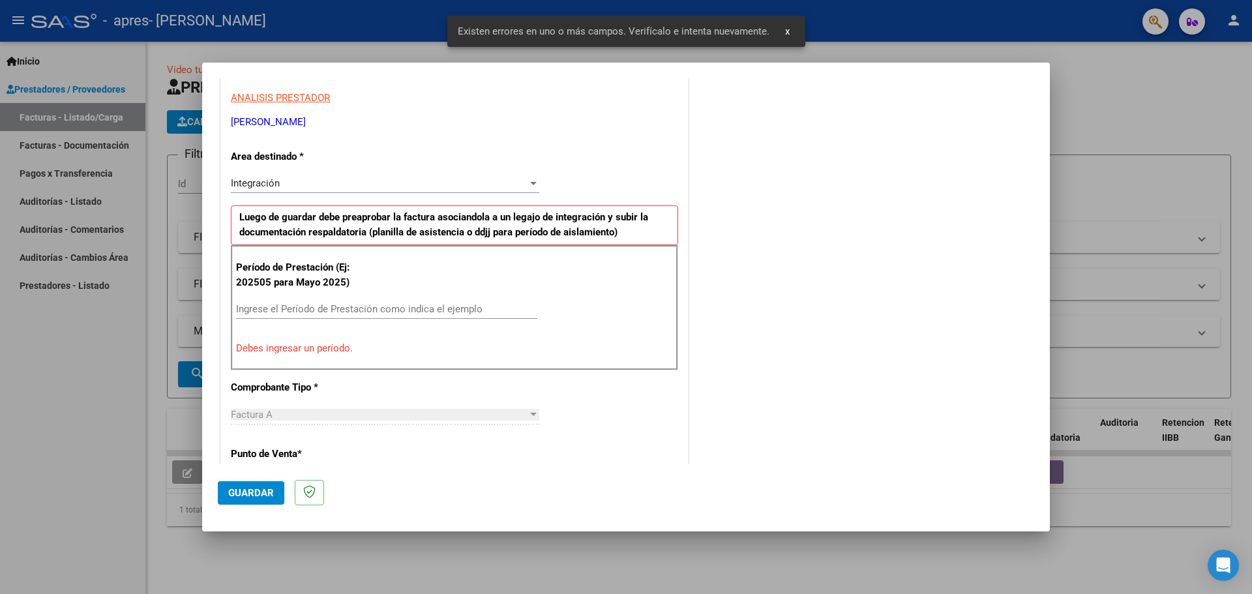
click at [370, 315] on input "Ingrese el Período de Prestación como indica el ejemplo" at bounding box center [386, 309] width 301 height 12
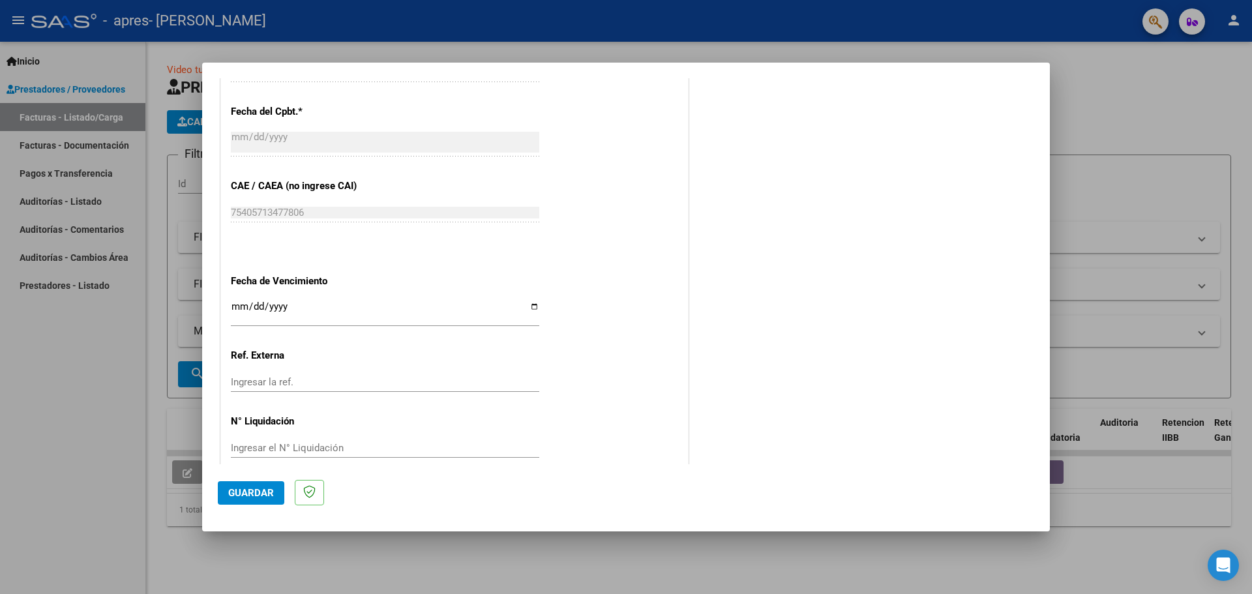
scroll to position [759, 0]
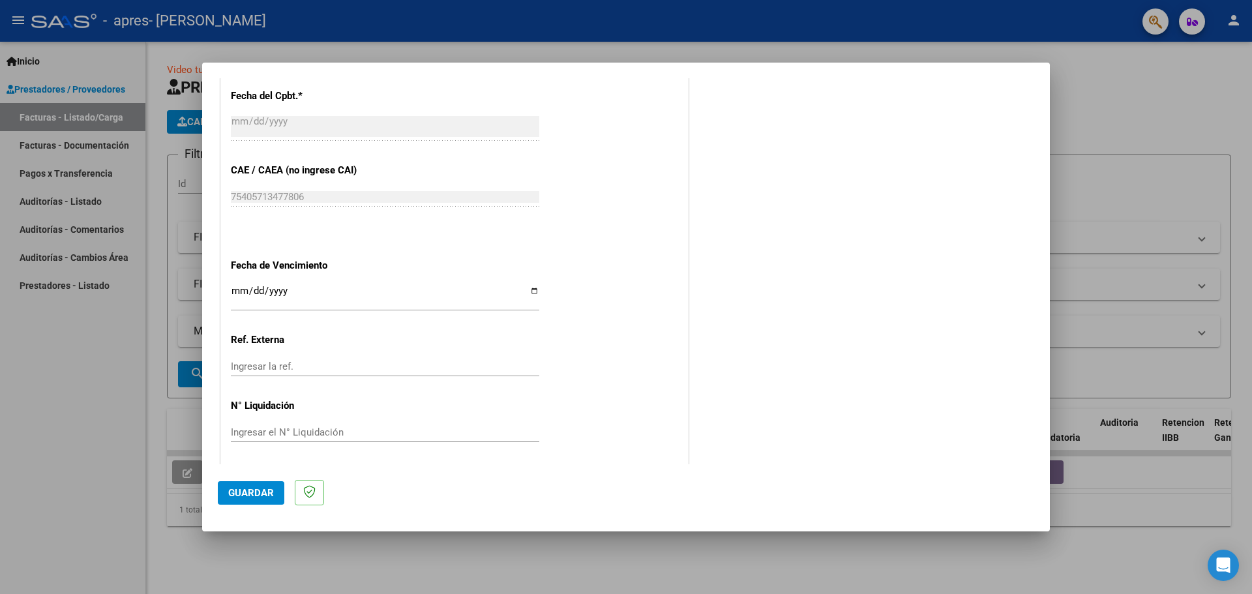
type input "202509"
click at [534, 288] on input "Ingresar la fecha" at bounding box center [385, 296] width 308 height 21
type input "2025-10-11"
click at [257, 492] on span "Guardar" at bounding box center [251, 493] width 46 height 12
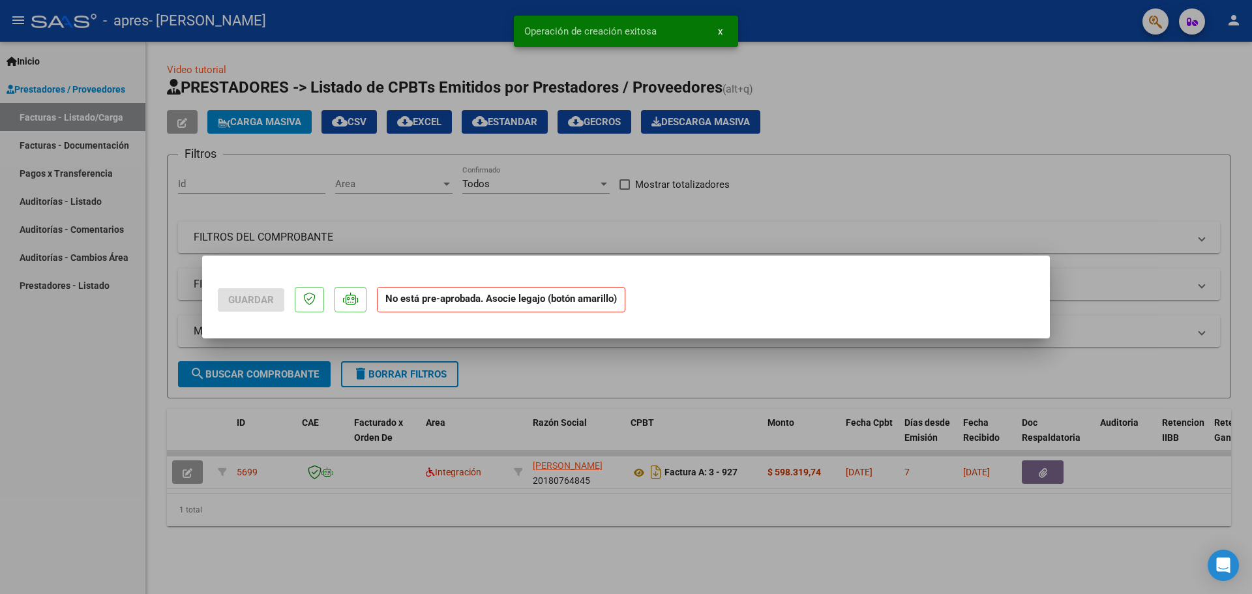
scroll to position [0, 0]
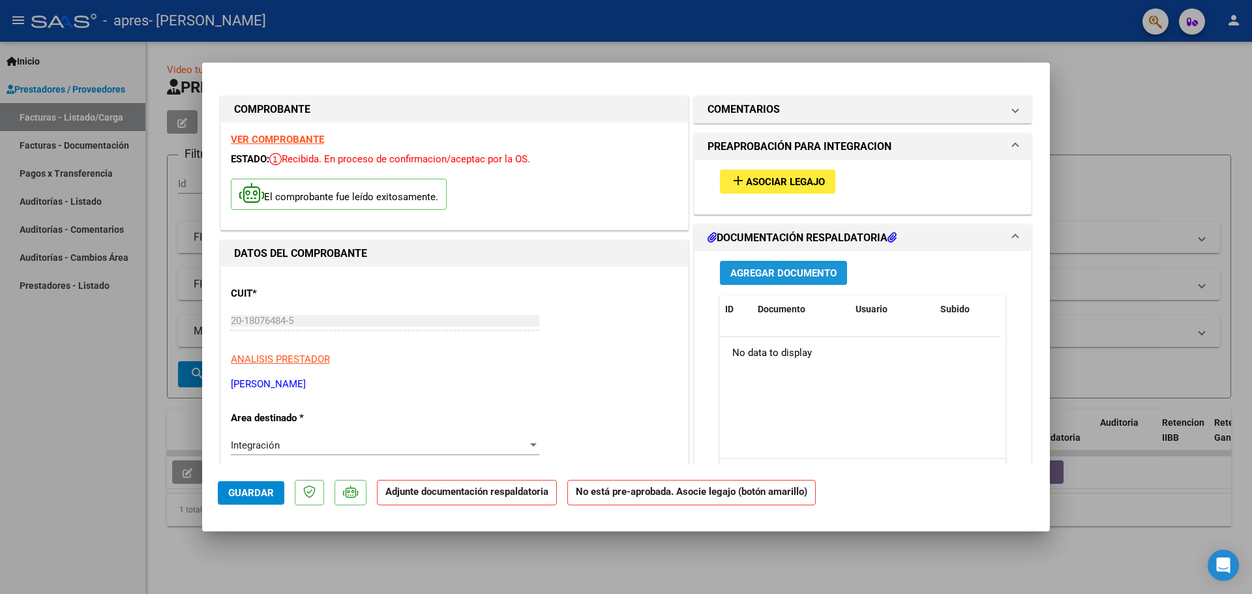
click at [769, 268] on span "Agregar Documento" at bounding box center [783, 273] width 106 height 12
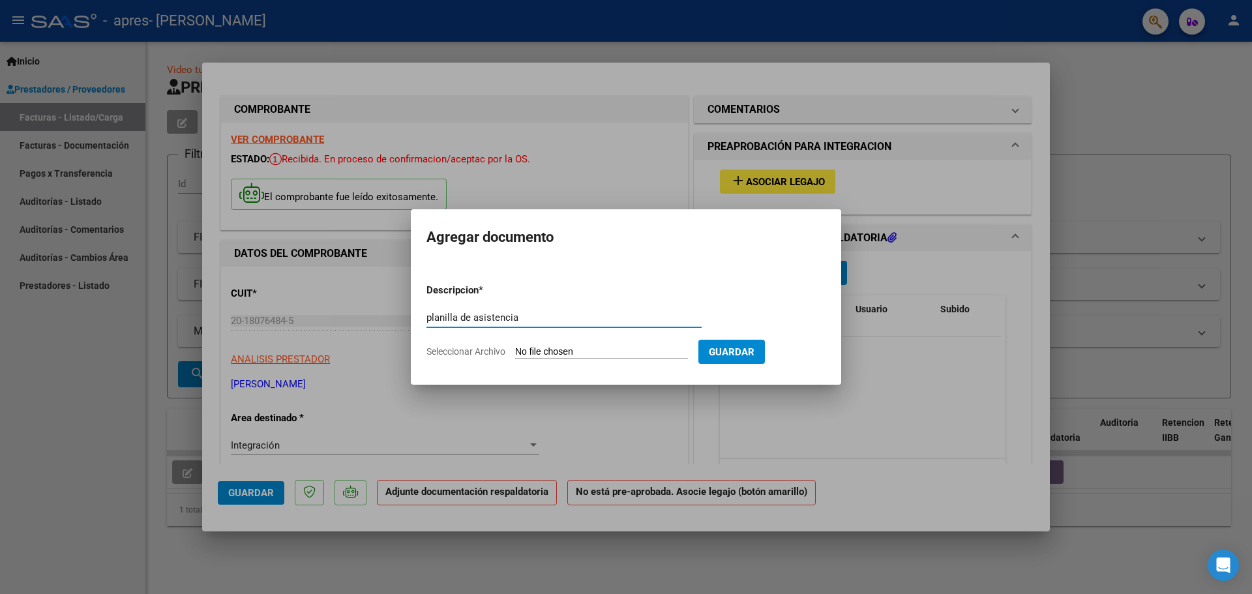
type input "planilla de asistencia"
click at [539, 350] on input "Seleccionar Archivo" at bounding box center [601, 352] width 173 height 12
type input "C:\fakepath\planilla septiembre.pdf"
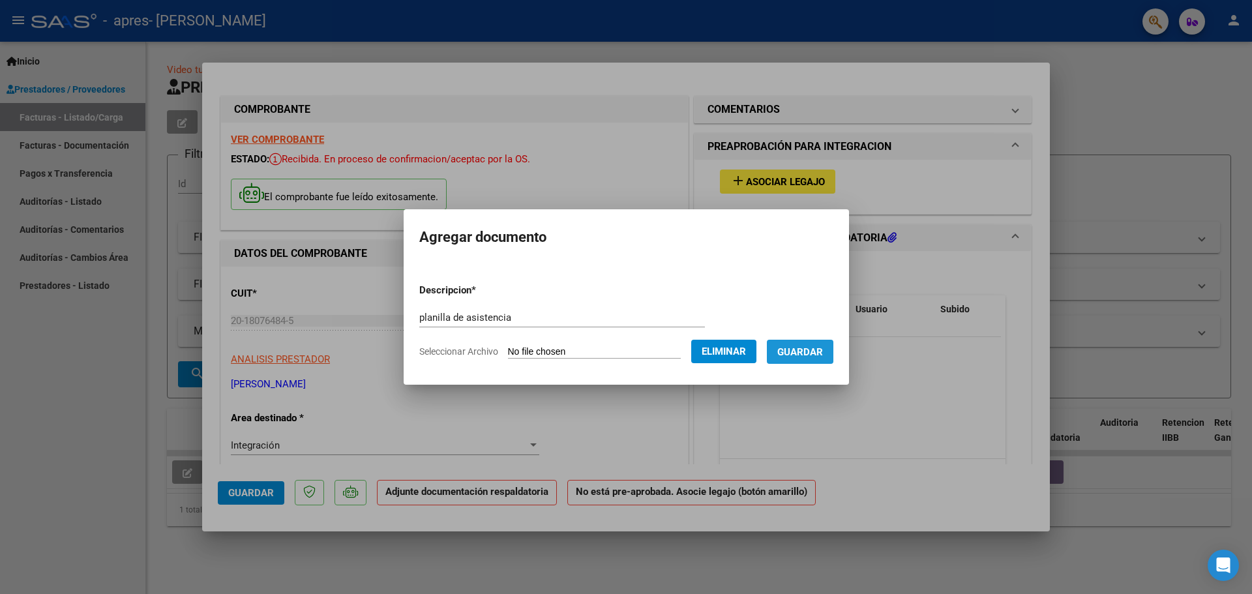
click at [807, 351] on span "Guardar" at bounding box center [800, 352] width 46 height 12
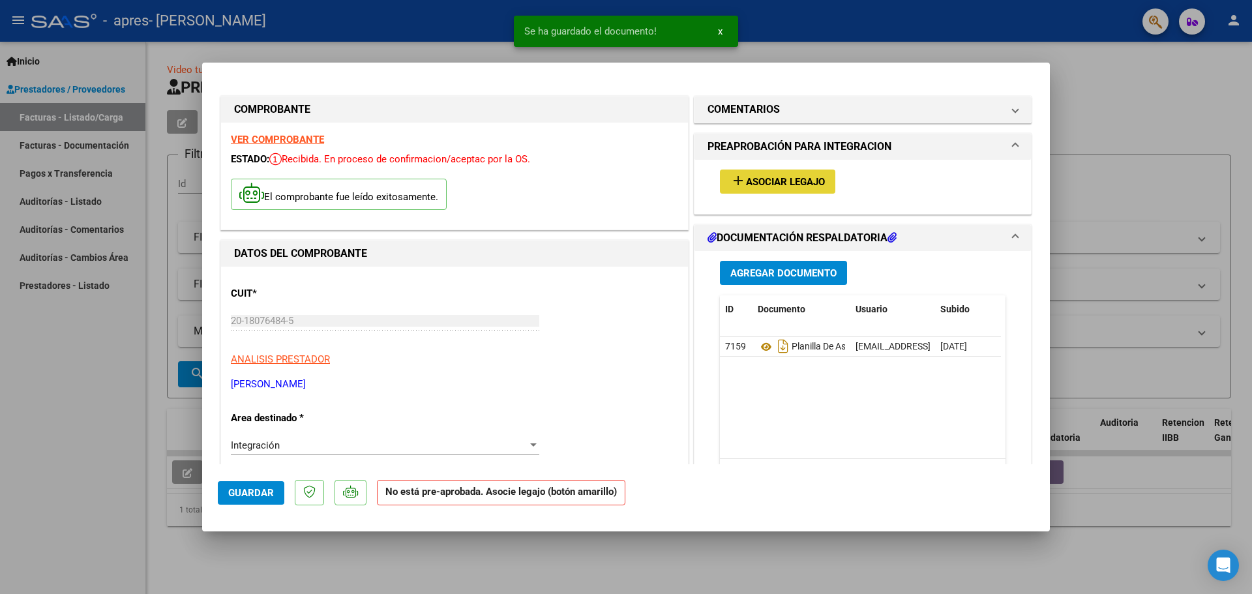
click at [775, 179] on span "Asociar Legajo" at bounding box center [785, 182] width 79 height 12
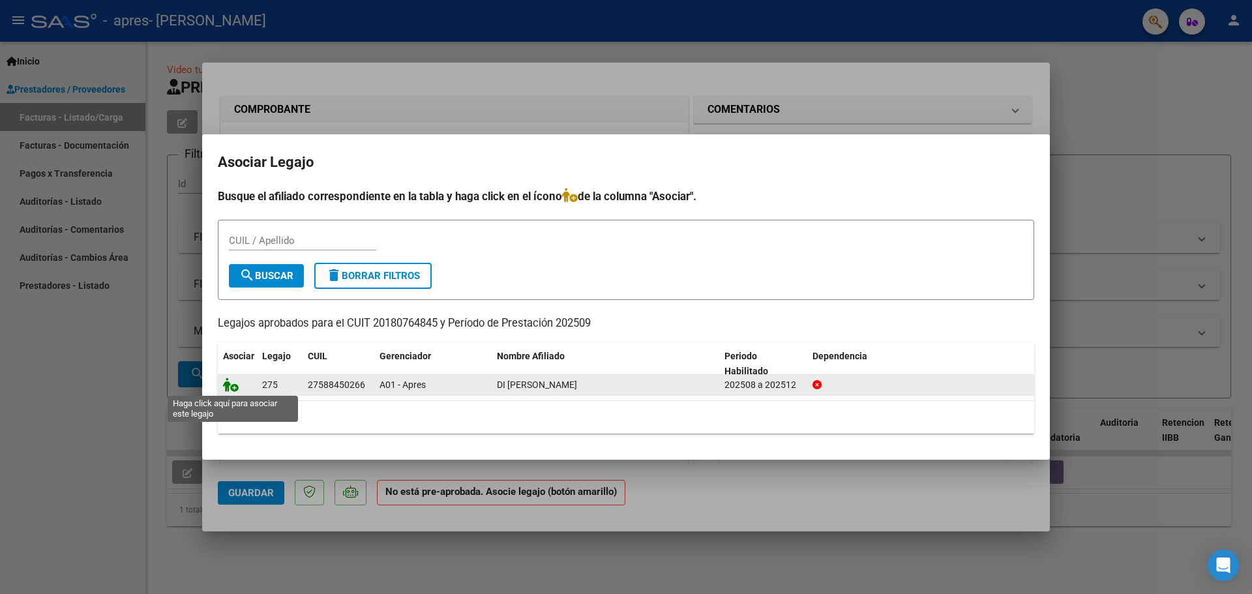
click at [237, 387] on icon at bounding box center [231, 385] width 16 height 14
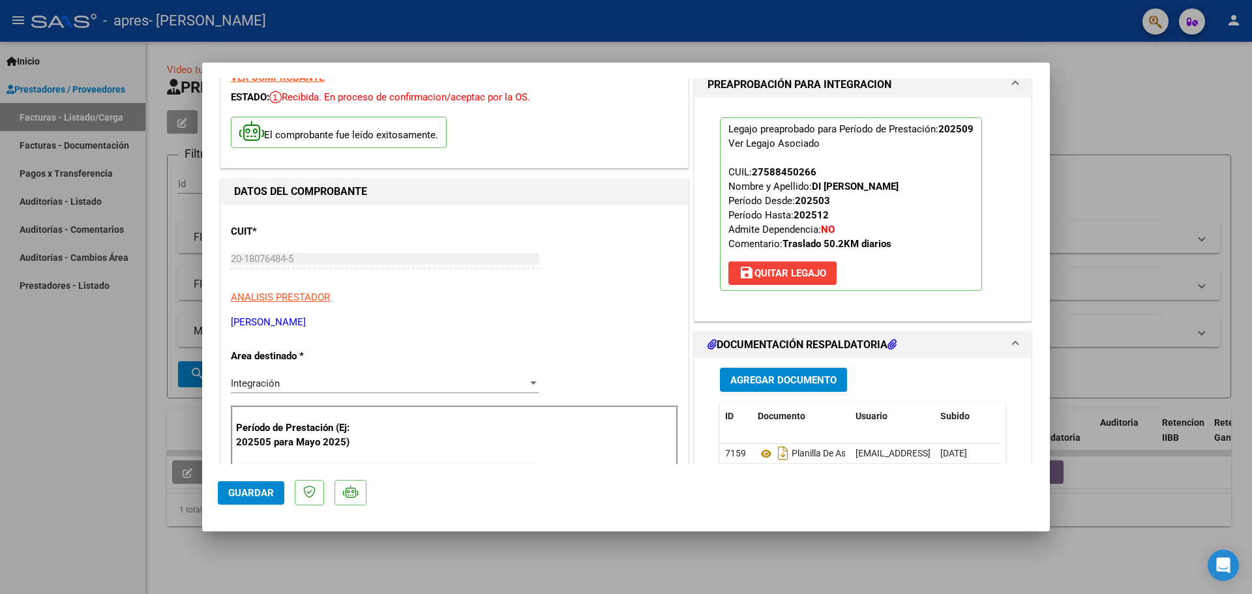
scroll to position [196, 0]
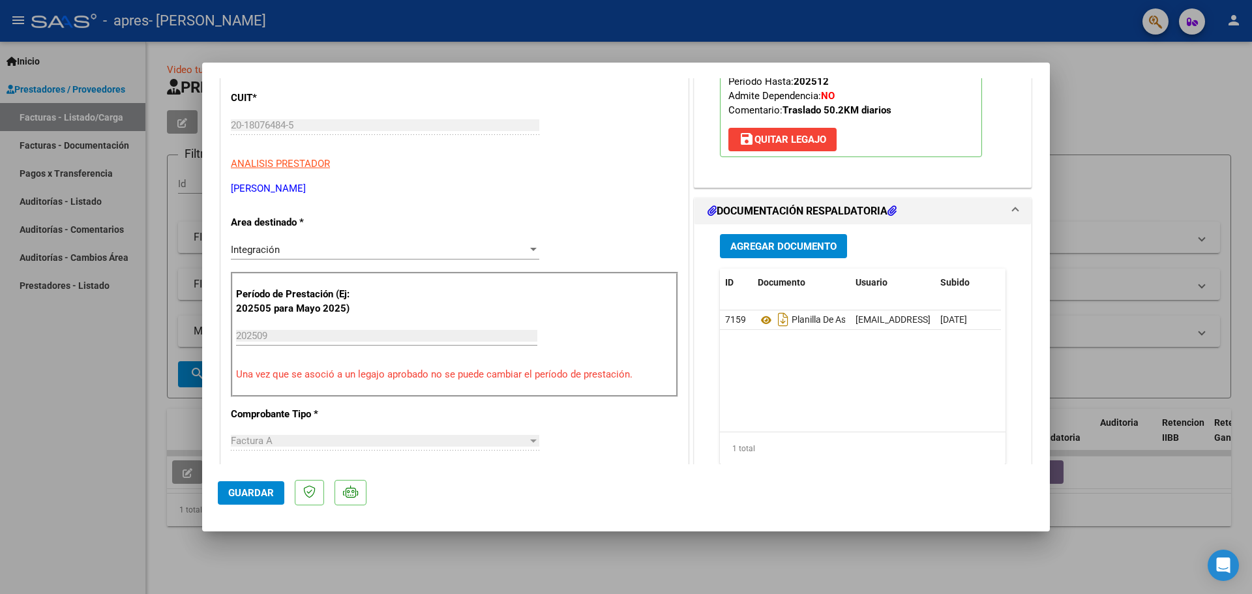
drag, startPoint x: 1185, startPoint y: 114, endPoint x: 1156, endPoint y: 138, distance: 37.1
click at [1183, 116] on div at bounding box center [626, 297] width 1252 height 594
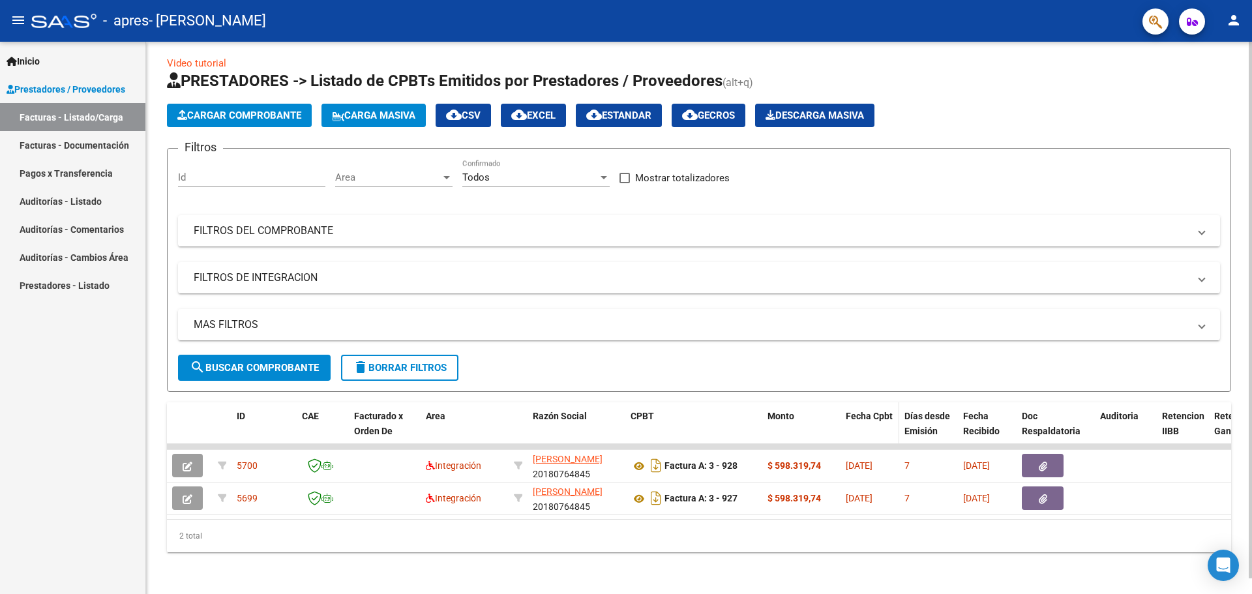
scroll to position [16, 0]
drag, startPoint x: 463, startPoint y: 0, endPoint x: 558, endPoint y: 197, distance: 218.8
click at [558, 197] on div "Filtros Id Area Area Todos Confirmado Mostrar totalizadores FILTROS DEL COMPROB…" at bounding box center [699, 257] width 1042 height 196
